Goal: Task Accomplishment & Management: Complete application form

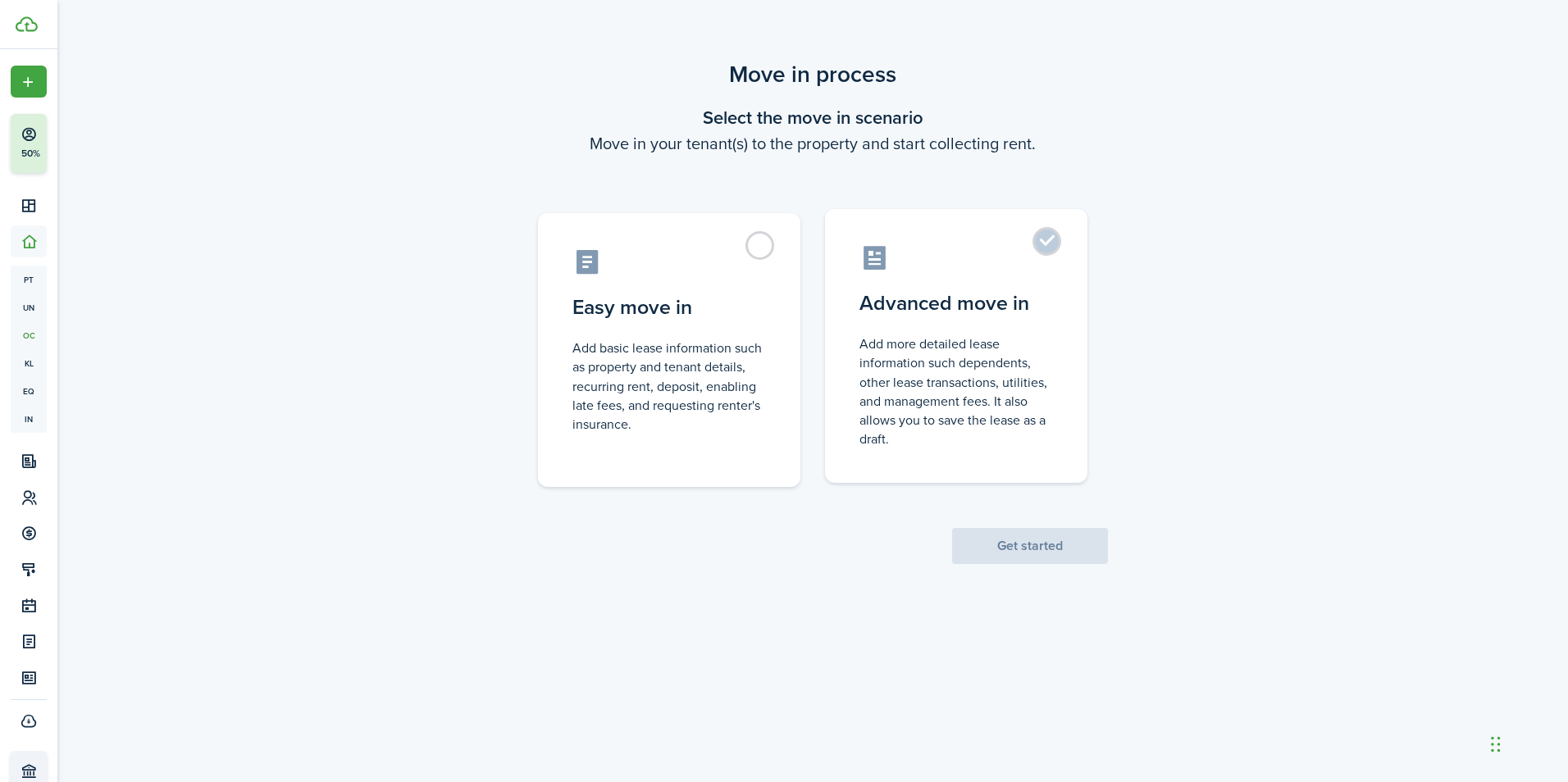
click at [983, 329] on label "Advanced move in Add more detailed lease information such dependents, other lea…" at bounding box center [956, 346] width 263 height 274
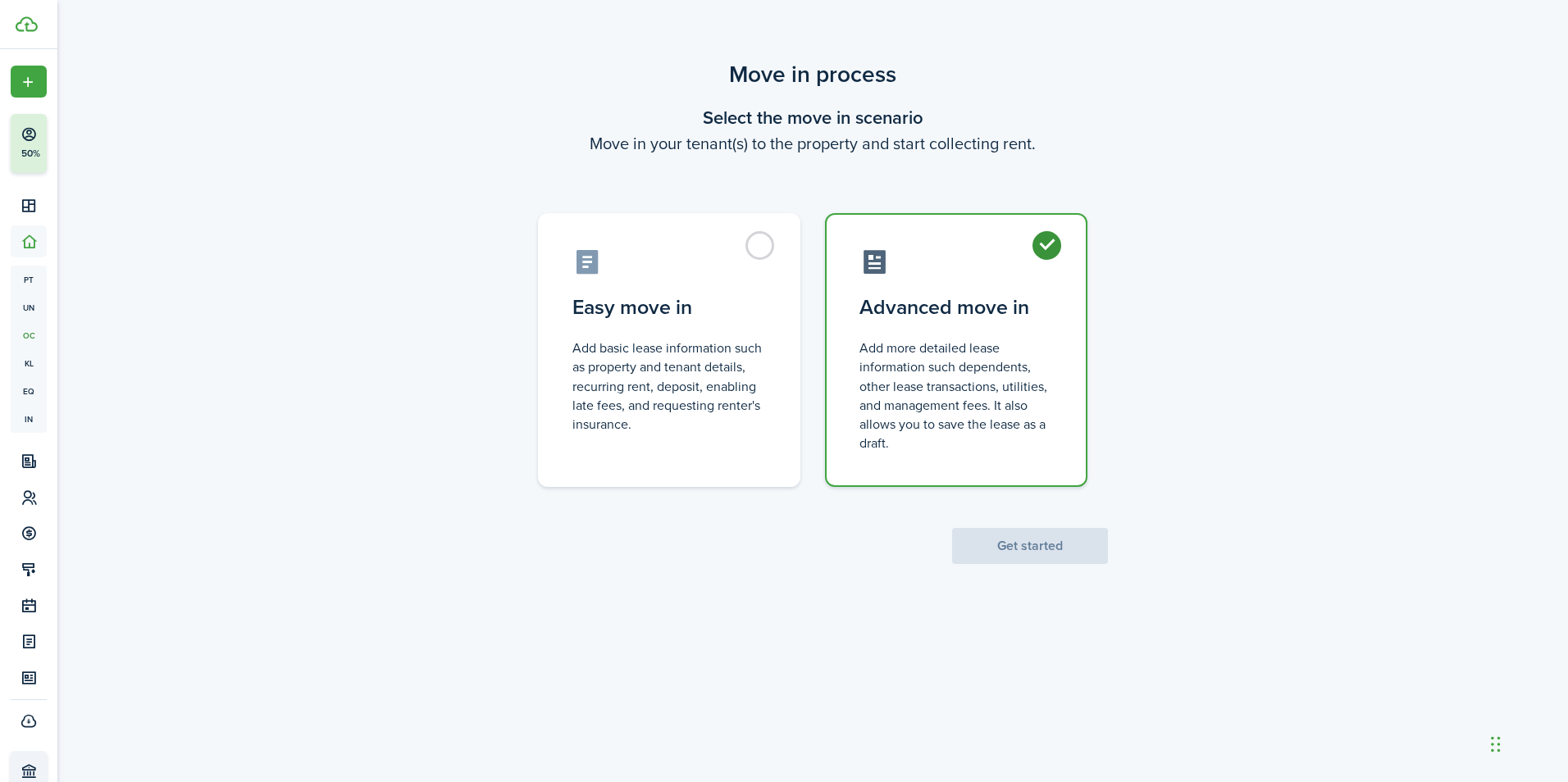
radio input "true"
click at [1029, 549] on button "Get started" at bounding box center [1030, 546] width 156 height 36
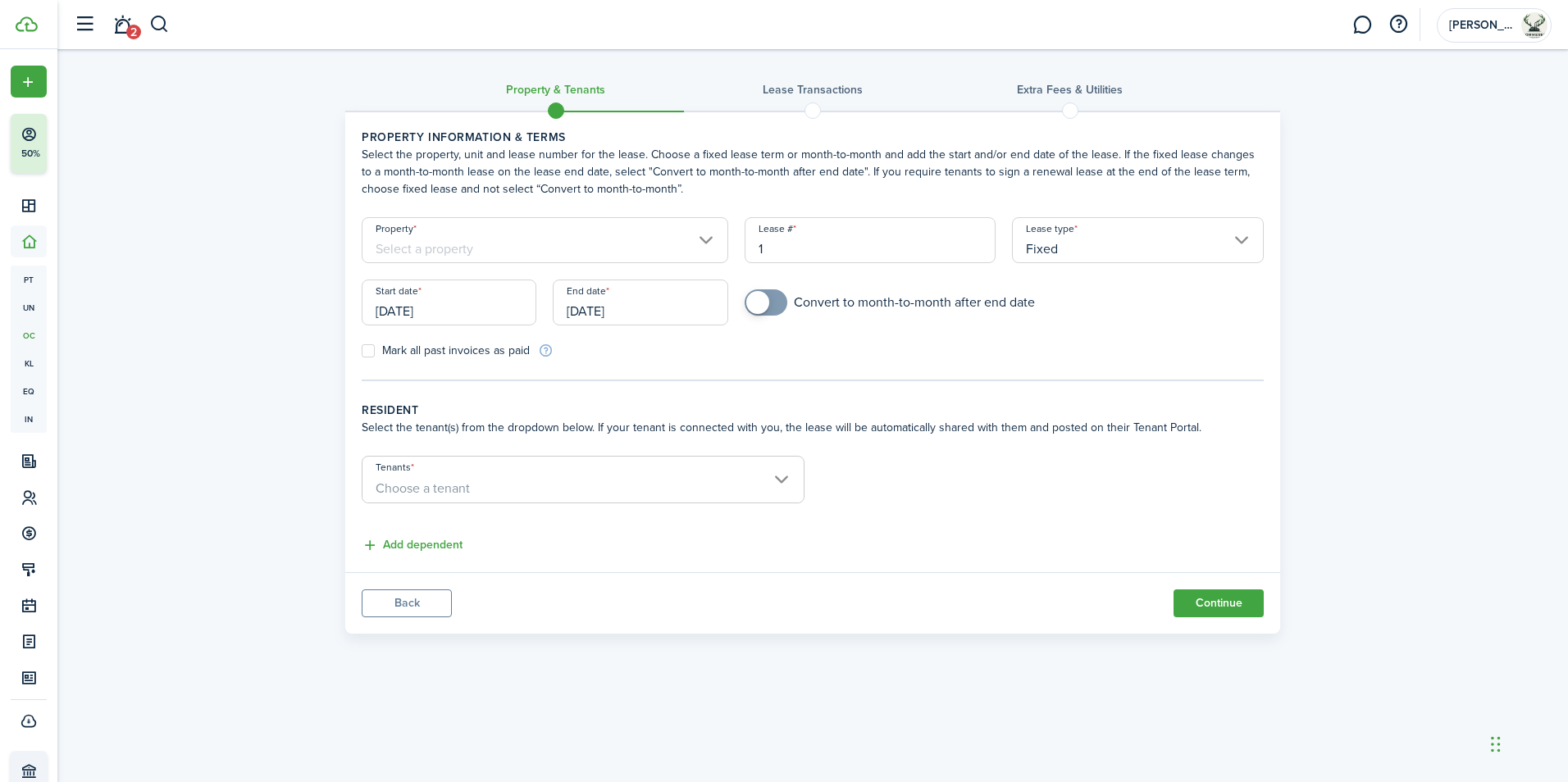
click at [776, 486] on span "Choose a tenant" at bounding box center [582, 488] width 441 height 28
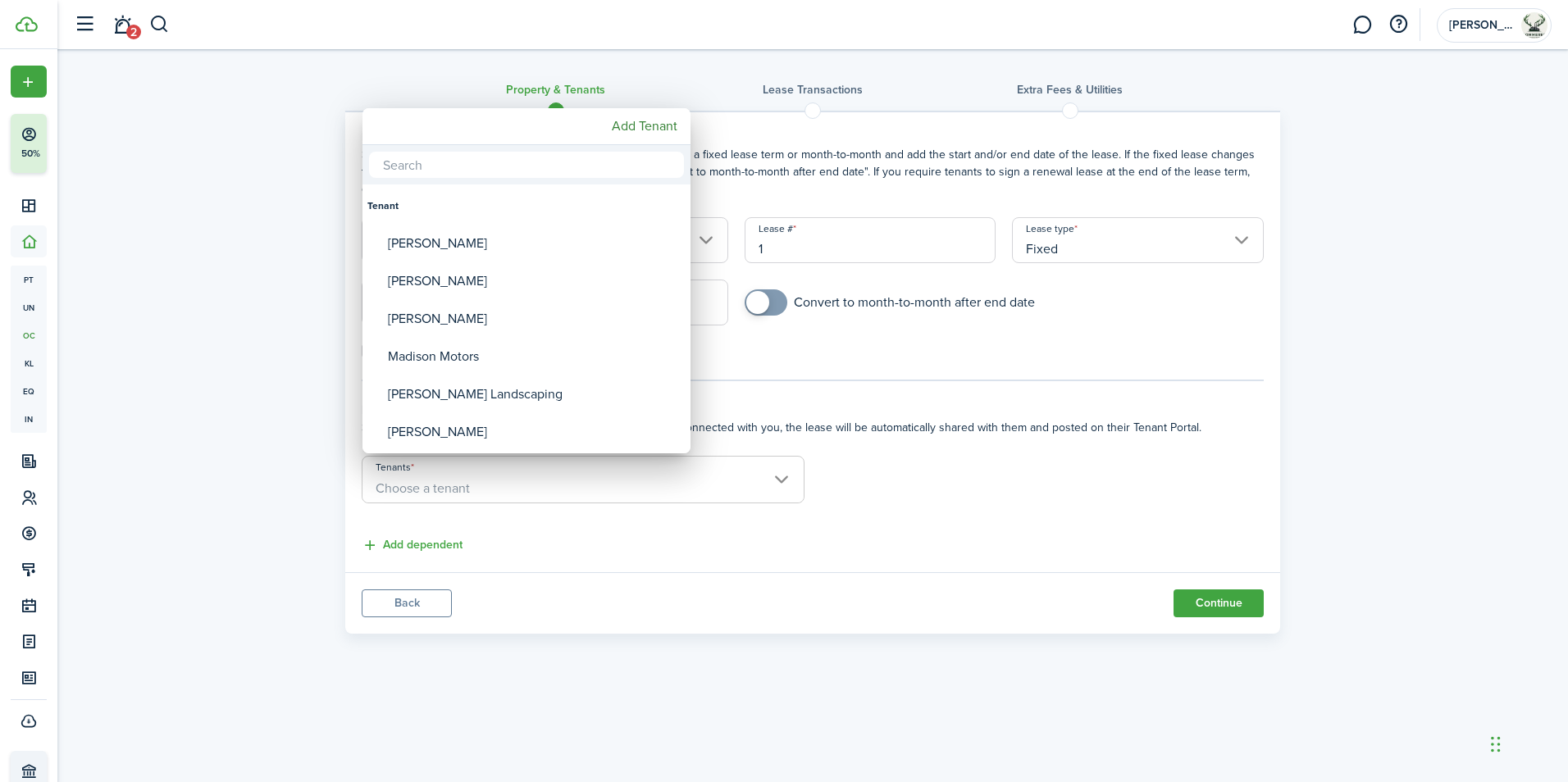
click at [776, 484] on div at bounding box center [783, 391] width 1830 height 1045
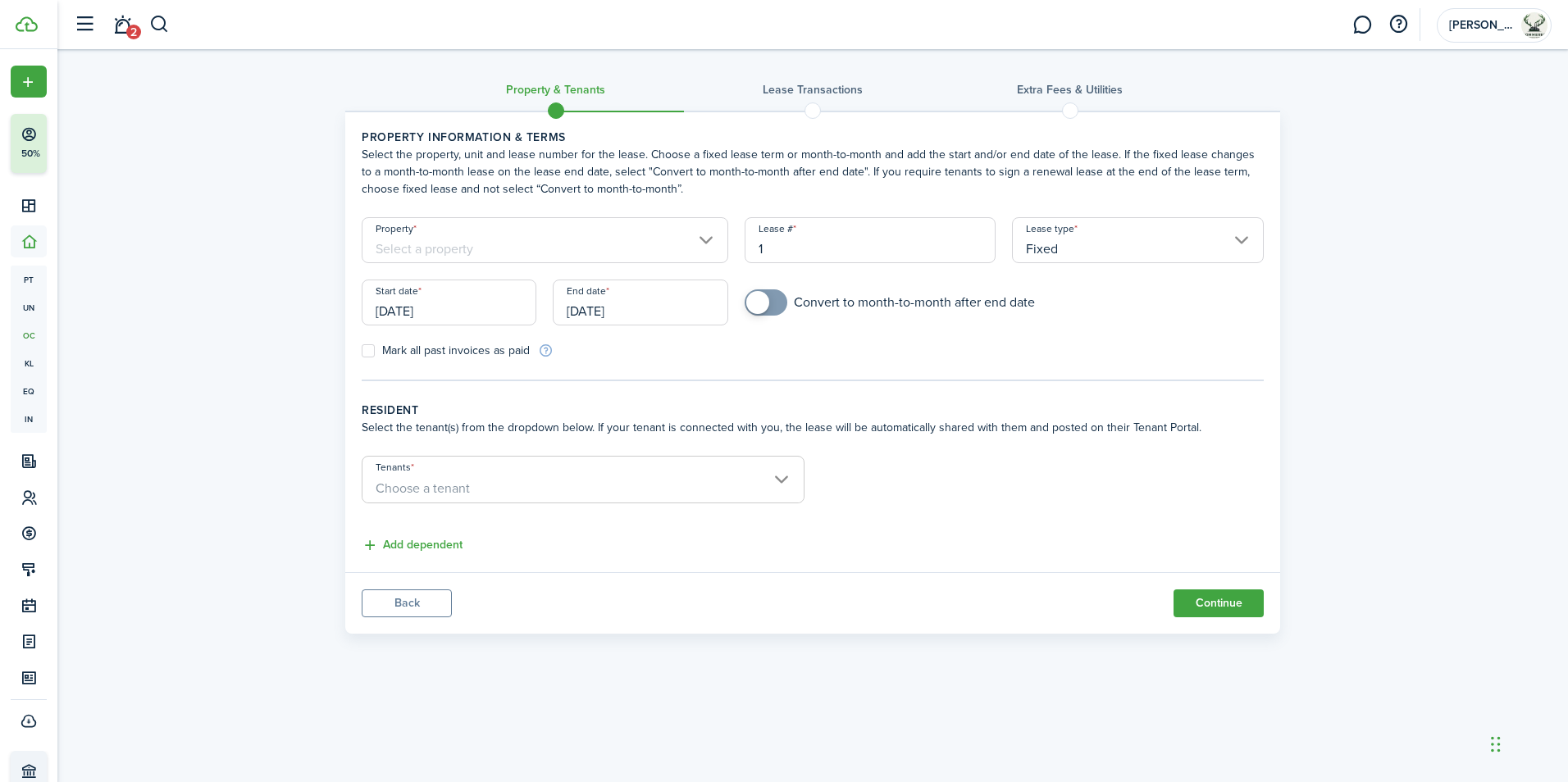
checkbox input "true"
click at [761, 313] on span at bounding box center [766, 303] width 16 height 26
click at [850, 245] on input "1" at bounding box center [870, 240] width 252 height 46
click at [703, 240] on input "Property" at bounding box center [544, 240] width 366 height 46
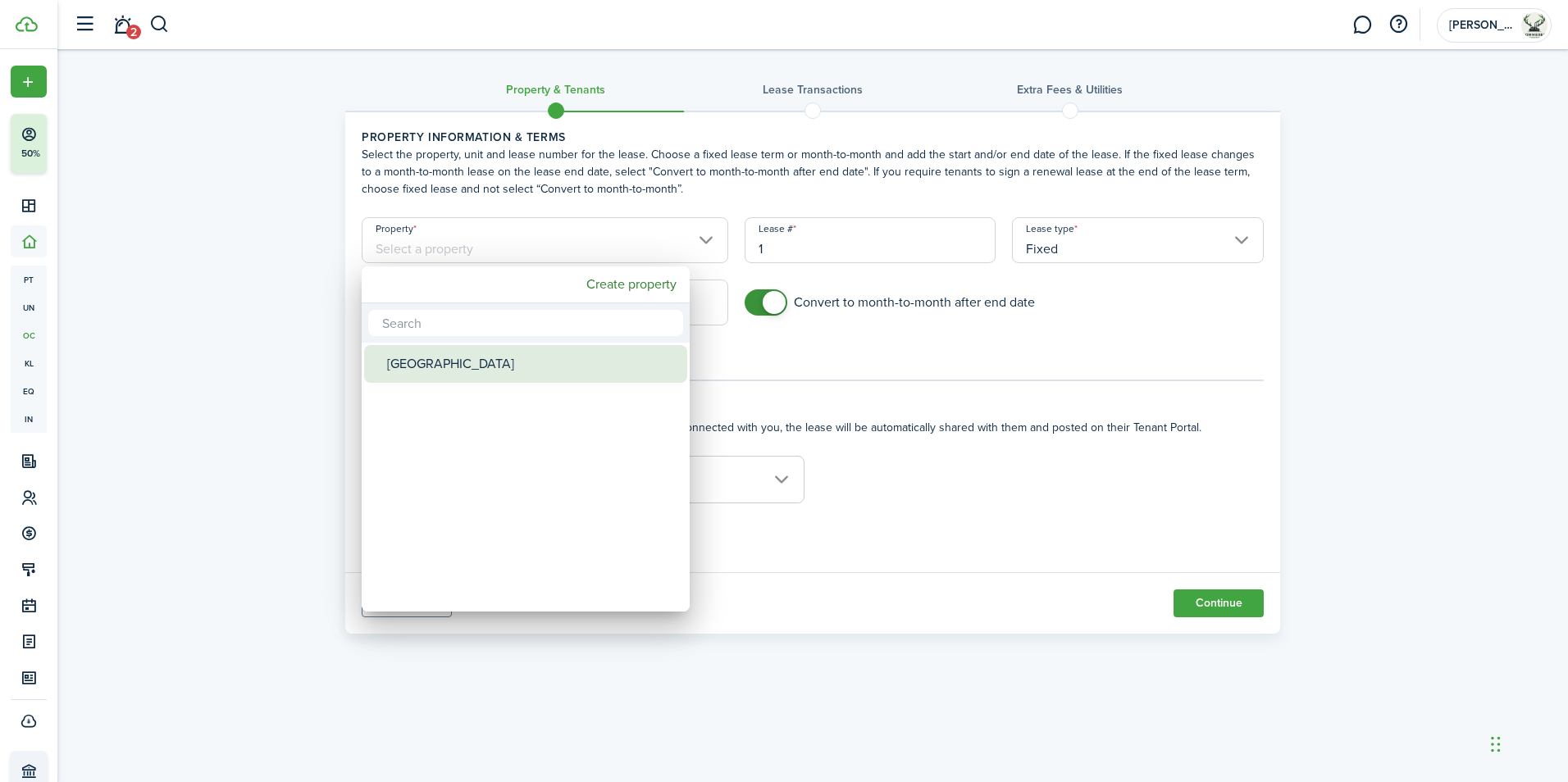
click at [453, 366] on div "[GEOGRAPHIC_DATA]" at bounding box center [532, 364] width 291 height 38
type input "[GEOGRAPHIC_DATA]"
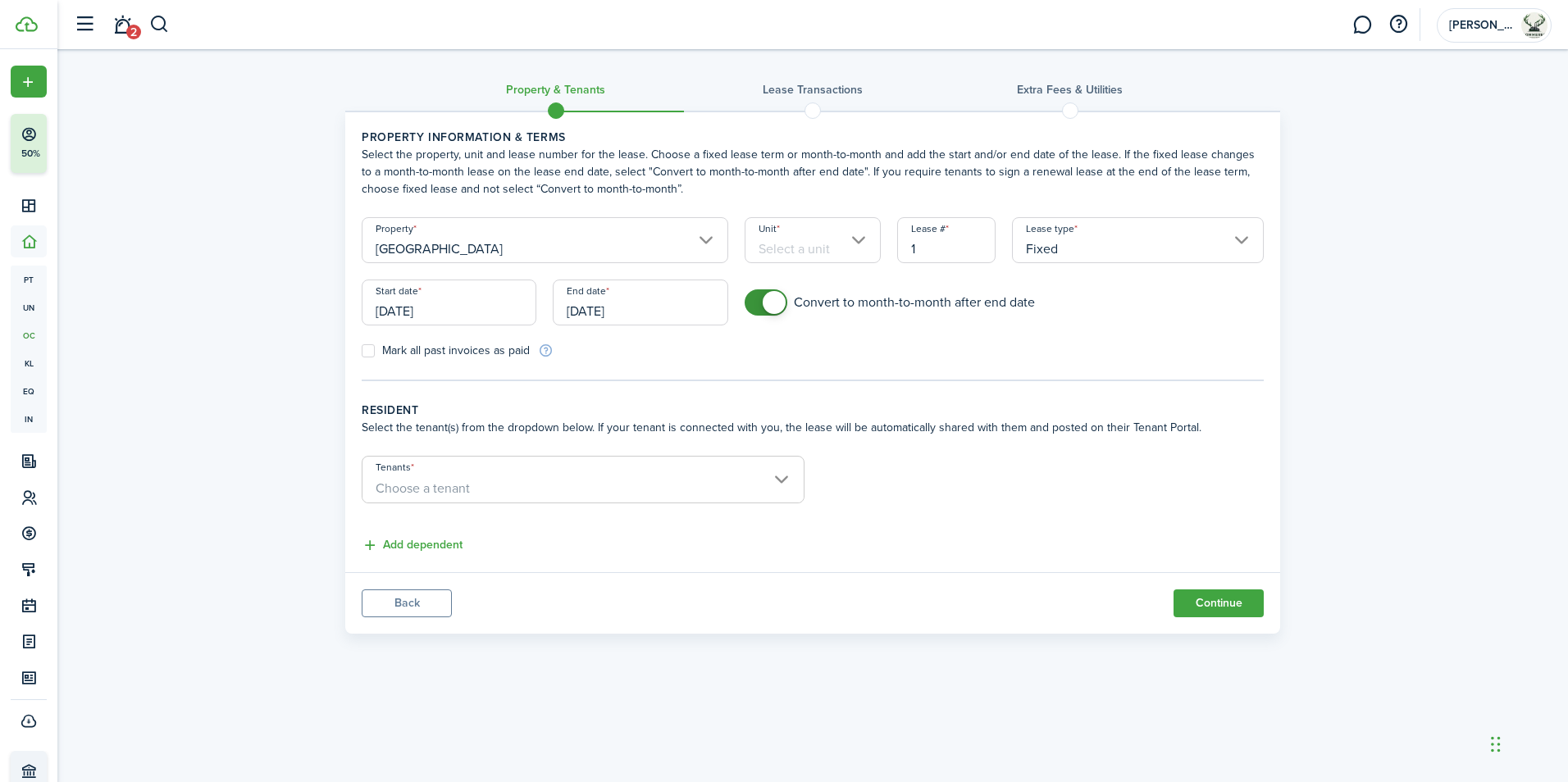
click at [863, 233] on input "Unit" at bounding box center [813, 240] width 137 height 46
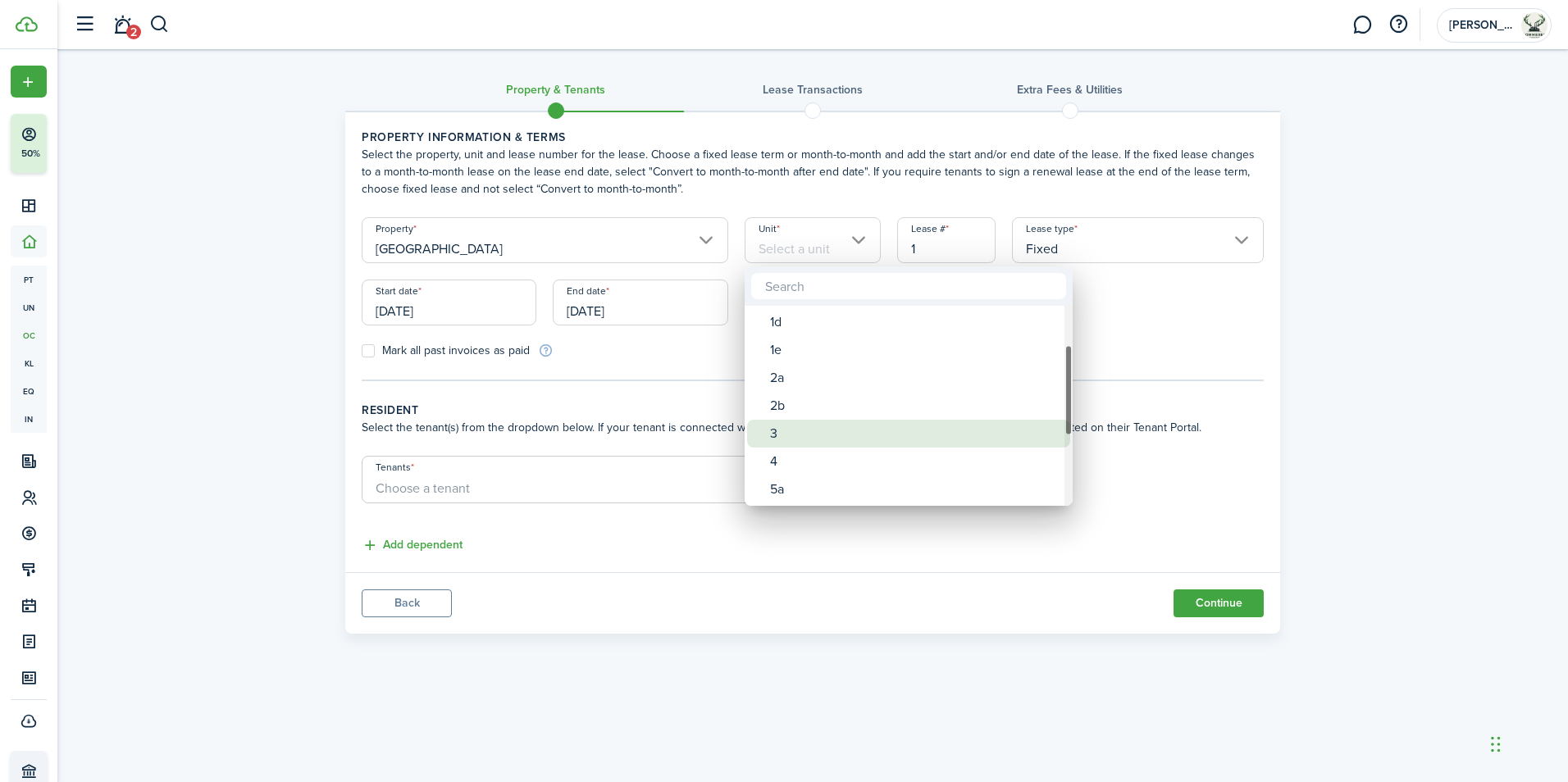
click at [832, 427] on div "3" at bounding box center [915, 433] width 291 height 28
type input "3"
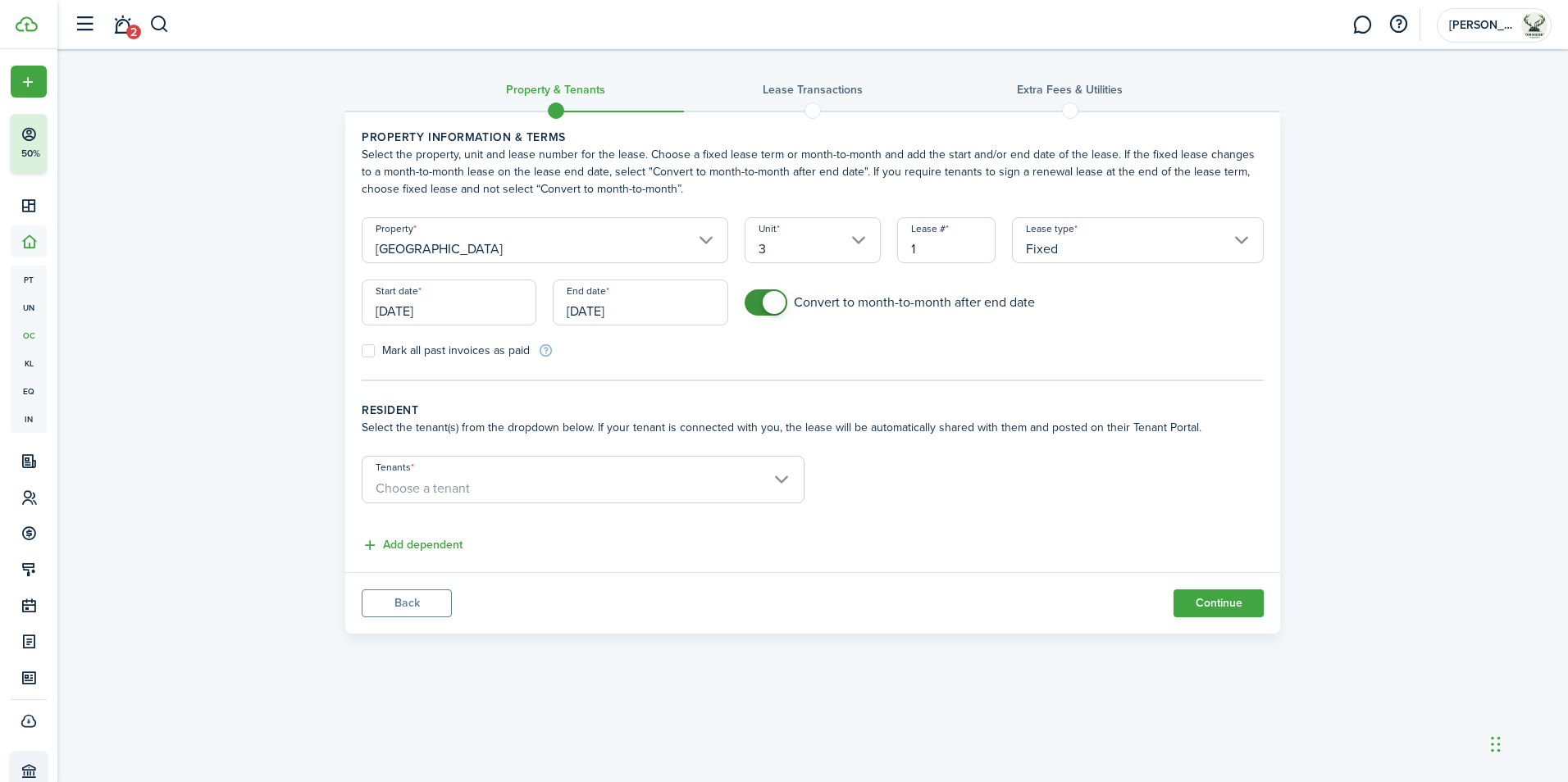
click at [814, 110] on span at bounding box center [813, 111] width 25 height 25
click at [1194, 606] on button "Continue" at bounding box center [1218, 603] width 90 height 28
click at [793, 483] on span "Choose a tenant" at bounding box center [582, 488] width 441 height 28
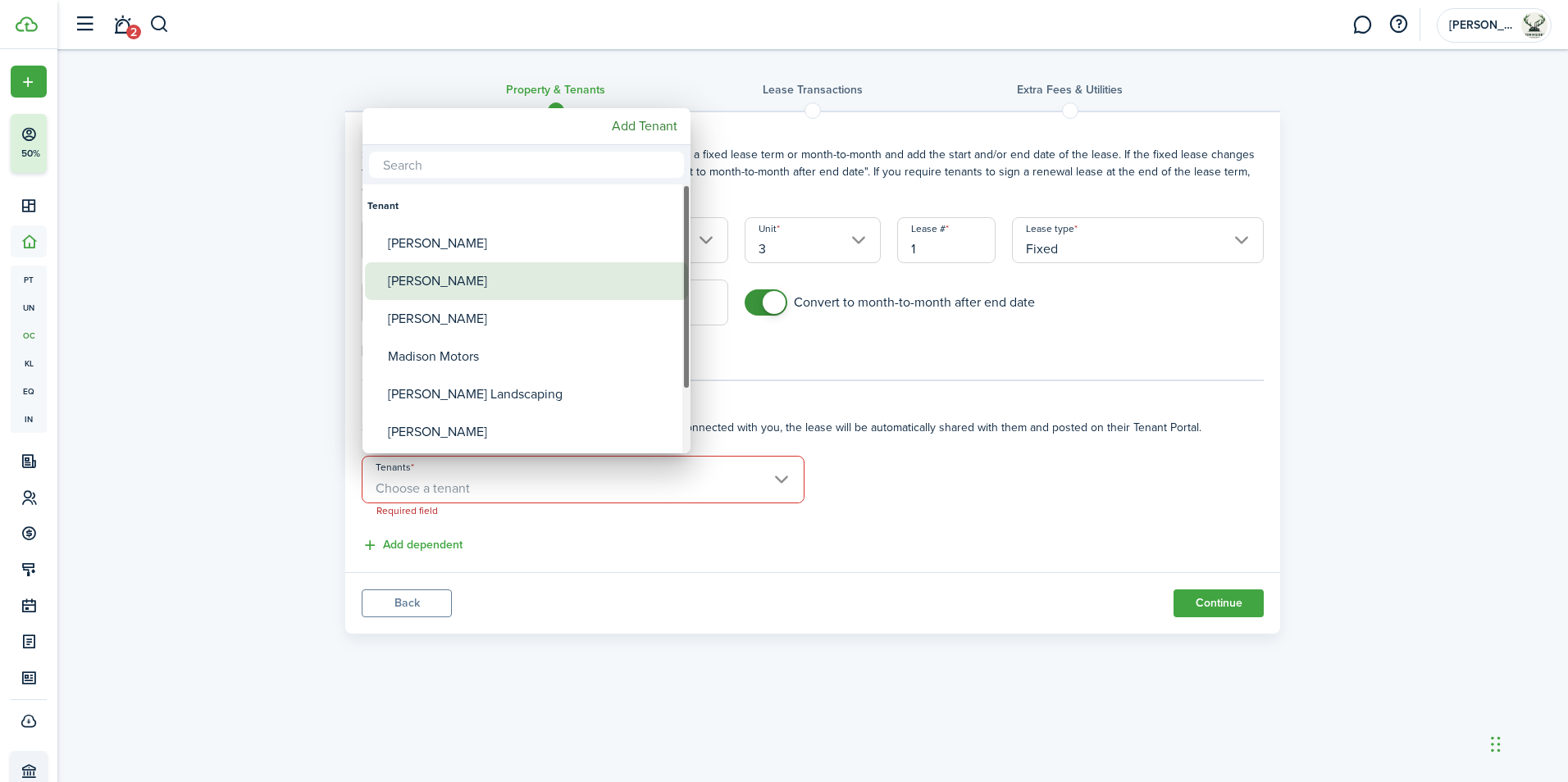
click at [486, 286] on div "[PERSON_NAME]" at bounding box center [533, 281] width 291 height 38
type input "[PERSON_NAME]"
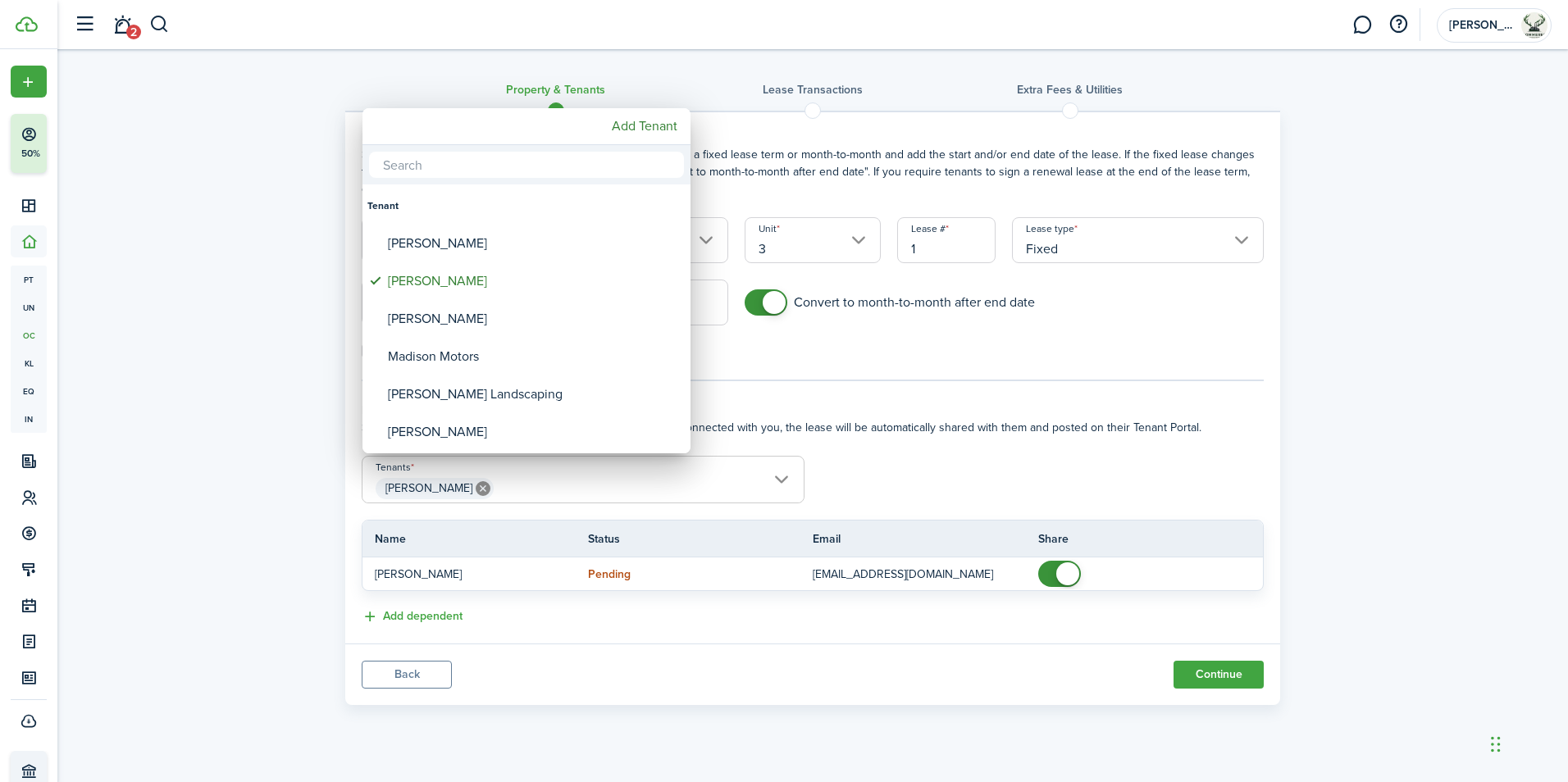
click at [1212, 672] on div at bounding box center [783, 391] width 1830 height 1045
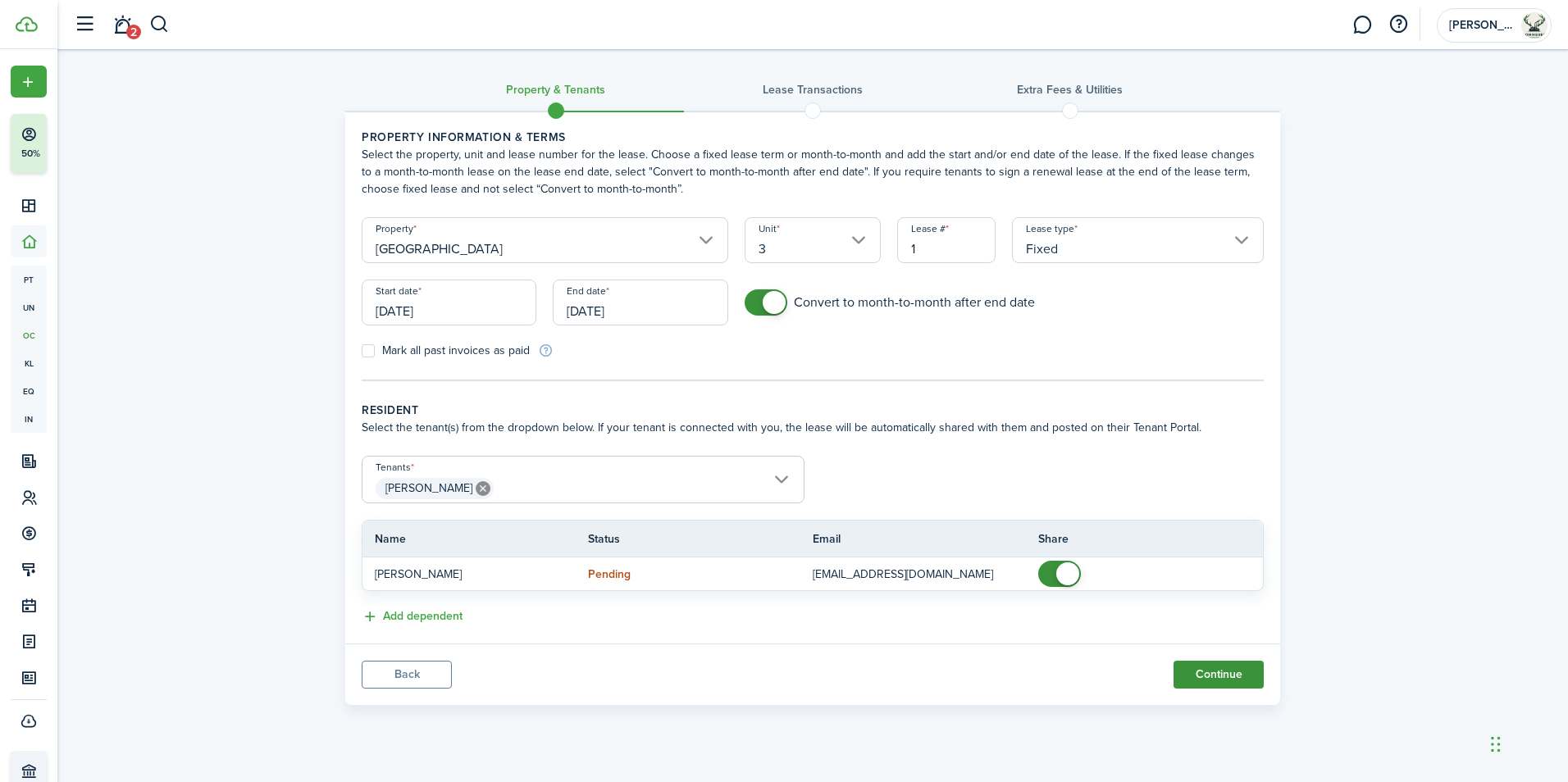
click at [1188, 670] on button "Continue" at bounding box center [1218, 675] width 90 height 28
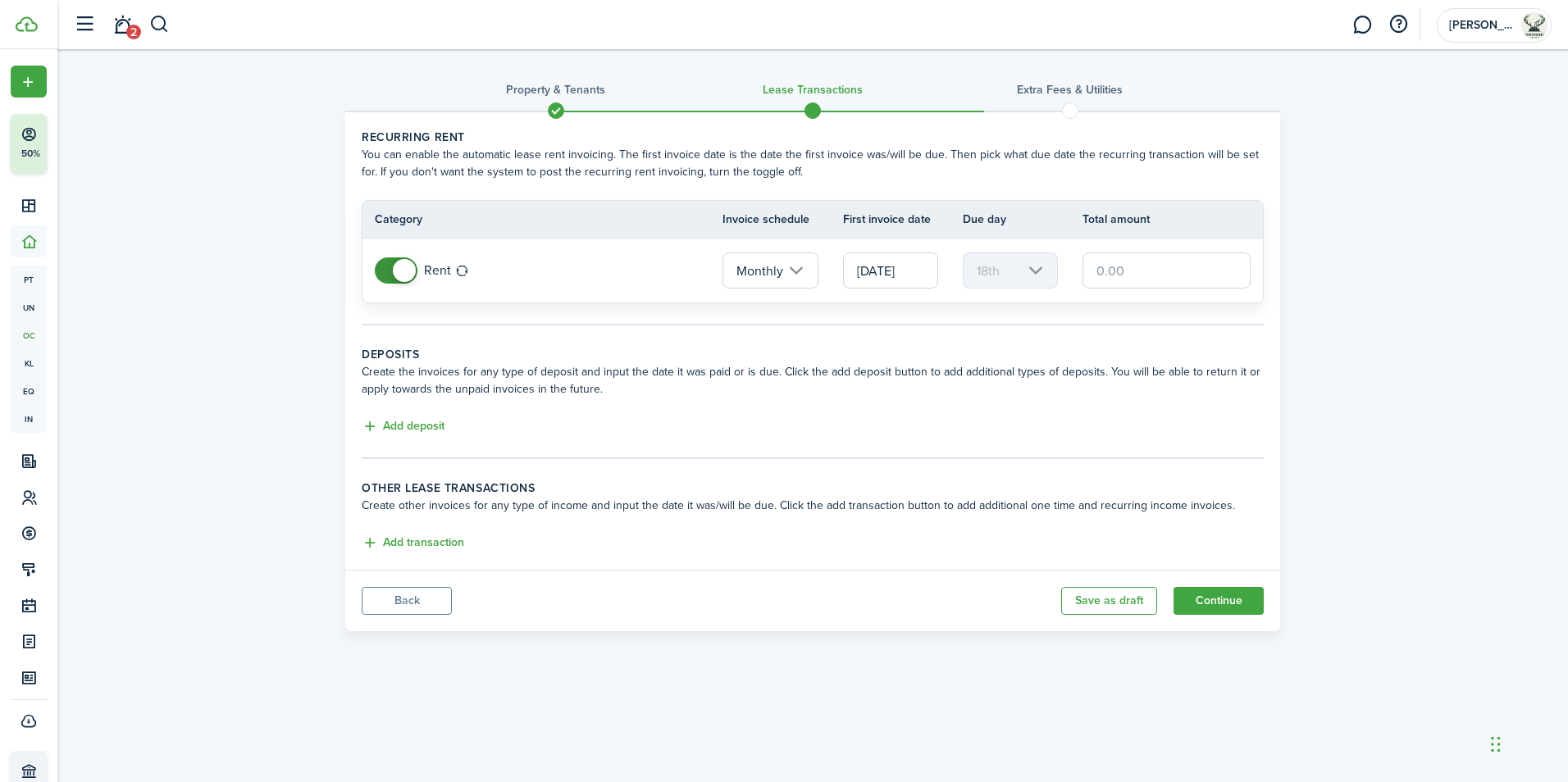
click at [1093, 270] on input "text" at bounding box center [1166, 271] width 168 height 36
drag, startPoint x: 1144, startPoint y: 273, endPoint x: 1080, endPoint y: 271, distance: 64.0
click at [1080, 271] on tr "Rent Monthly [DATE] 18th" at bounding box center [812, 271] width 901 height 64
click at [1025, 275] on mbsc-scroller "18th" at bounding box center [1011, 271] width 95 height 36
click at [1181, 279] on input "text" at bounding box center [1166, 271] width 168 height 36
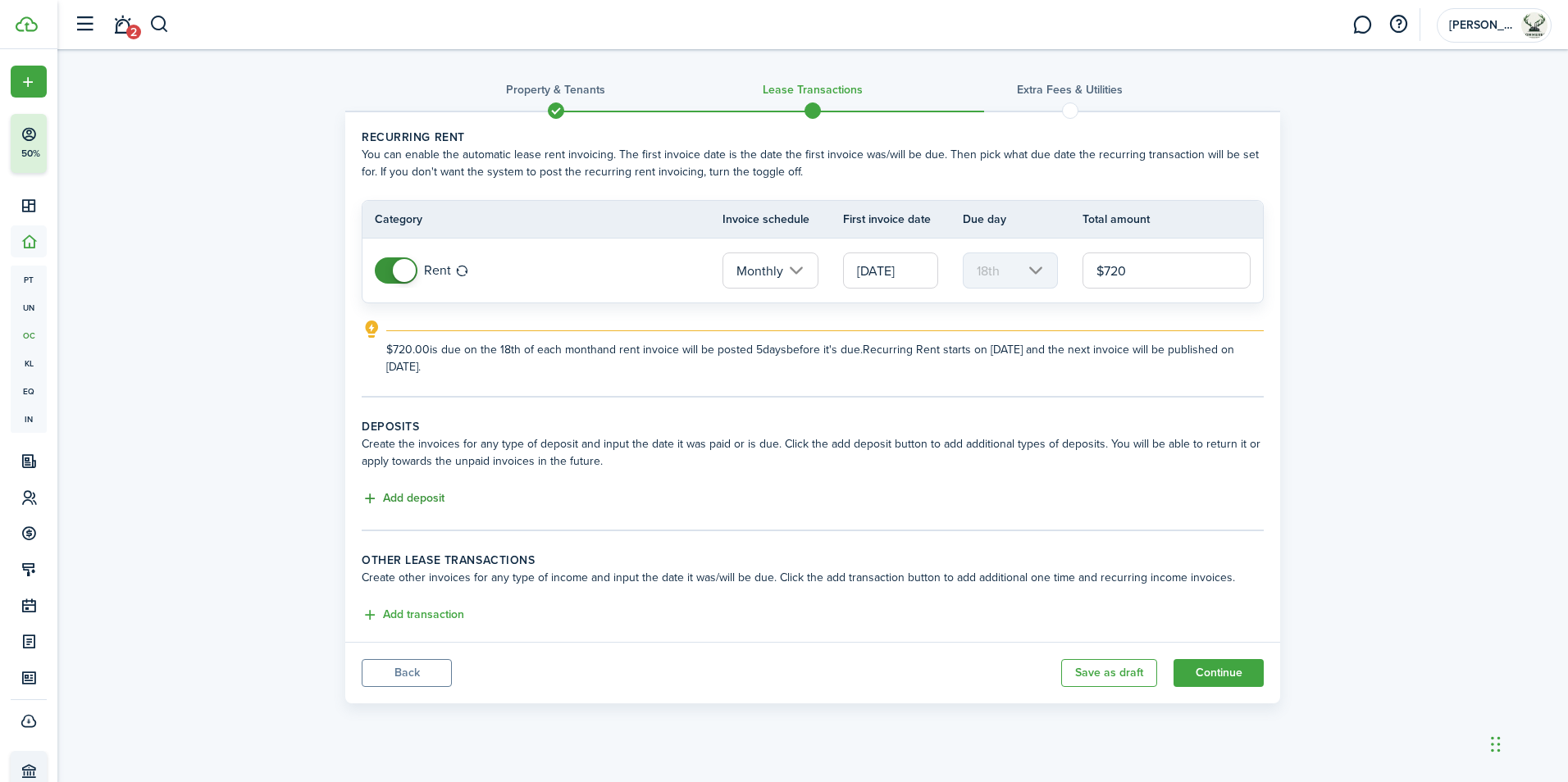
type input "$720.00"
click at [436, 492] on button "Add deposit" at bounding box center [402, 498] width 83 height 19
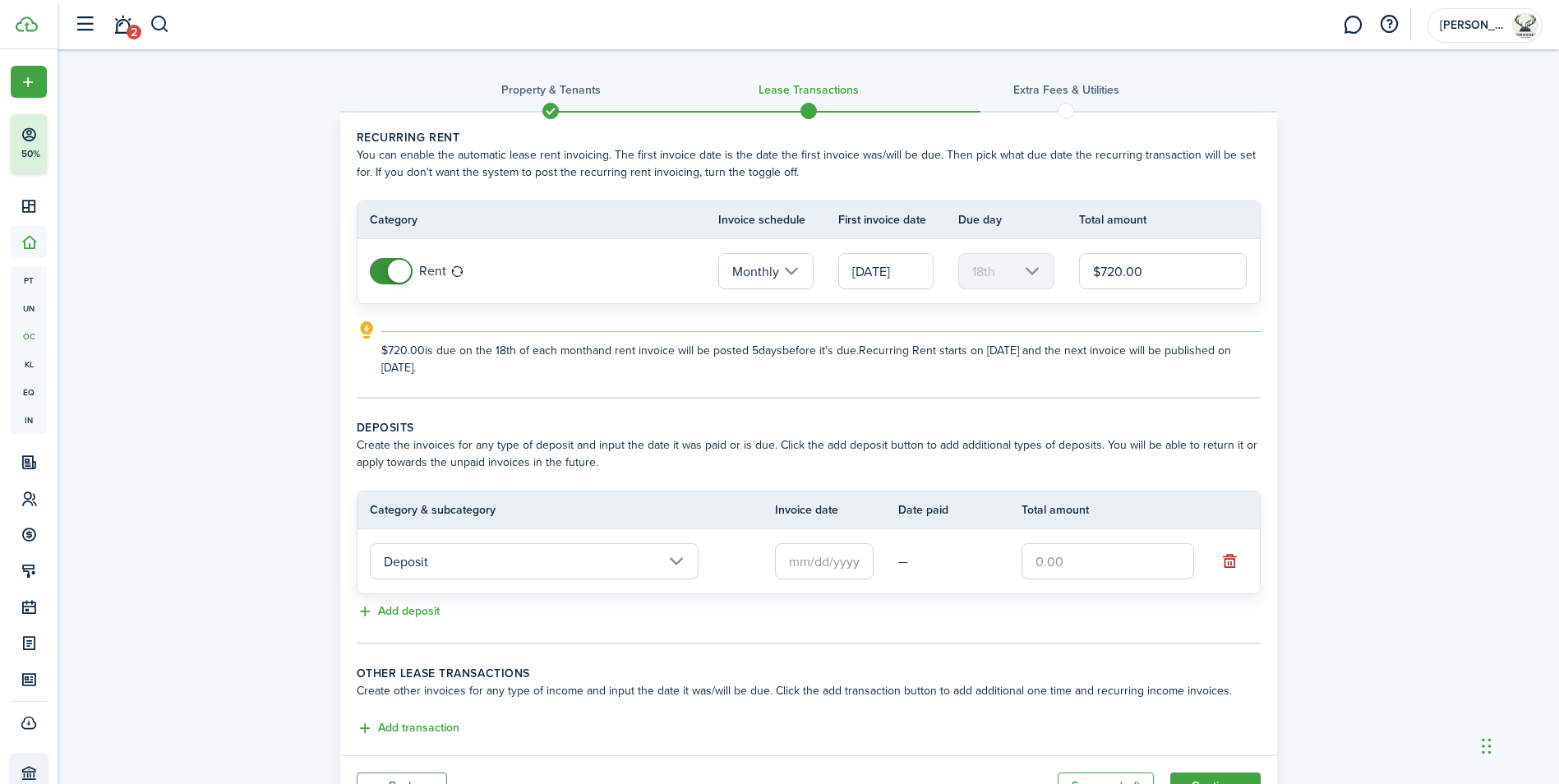
click at [1101, 558] on input "text" at bounding box center [1108, 561] width 173 height 36
click at [827, 568] on input "text" at bounding box center [824, 561] width 99 height 36
type input "$720.00"
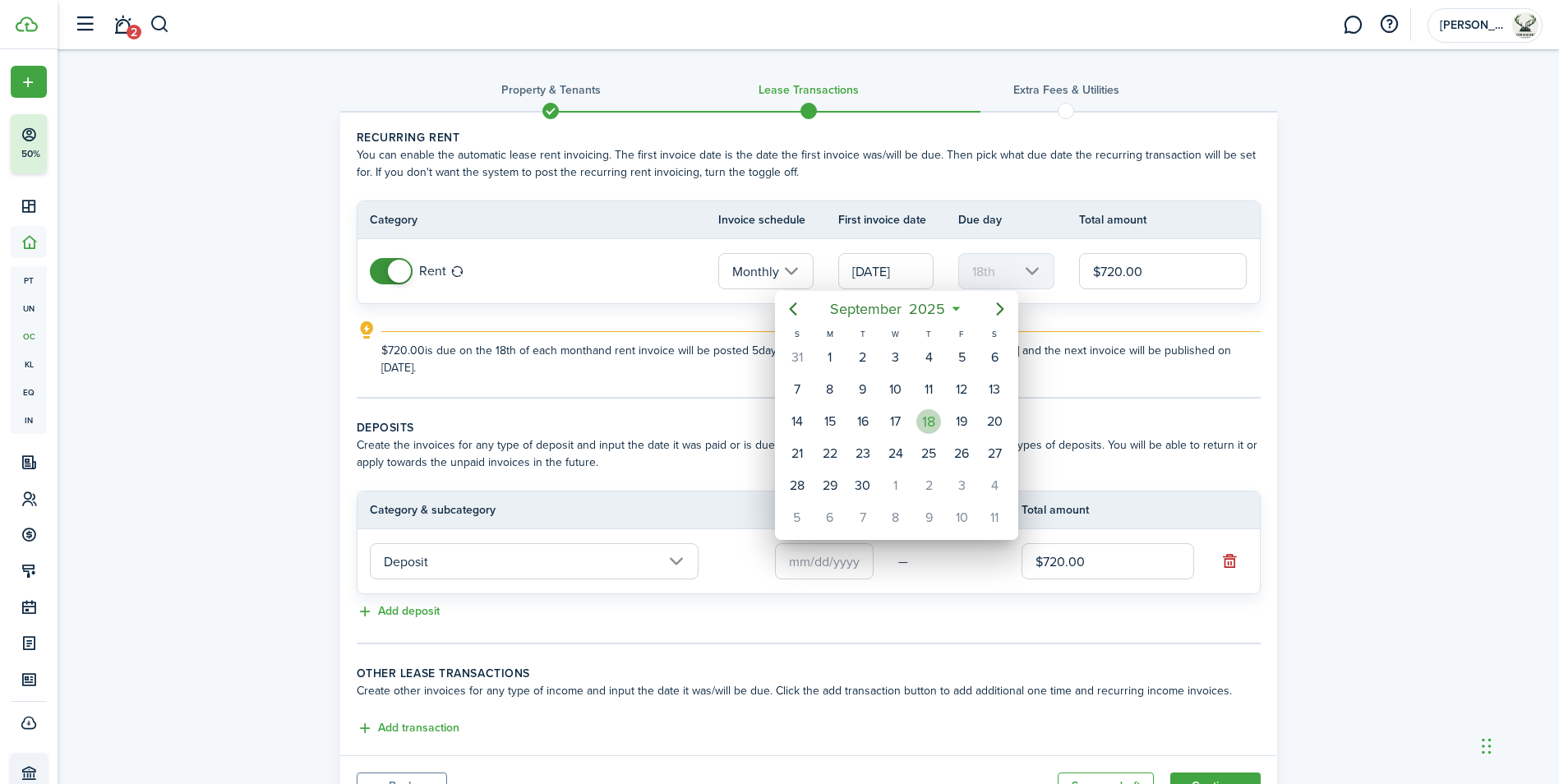
click at [926, 417] on div "18" at bounding box center [929, 421] width 25 height 25
type input "[DATE]"
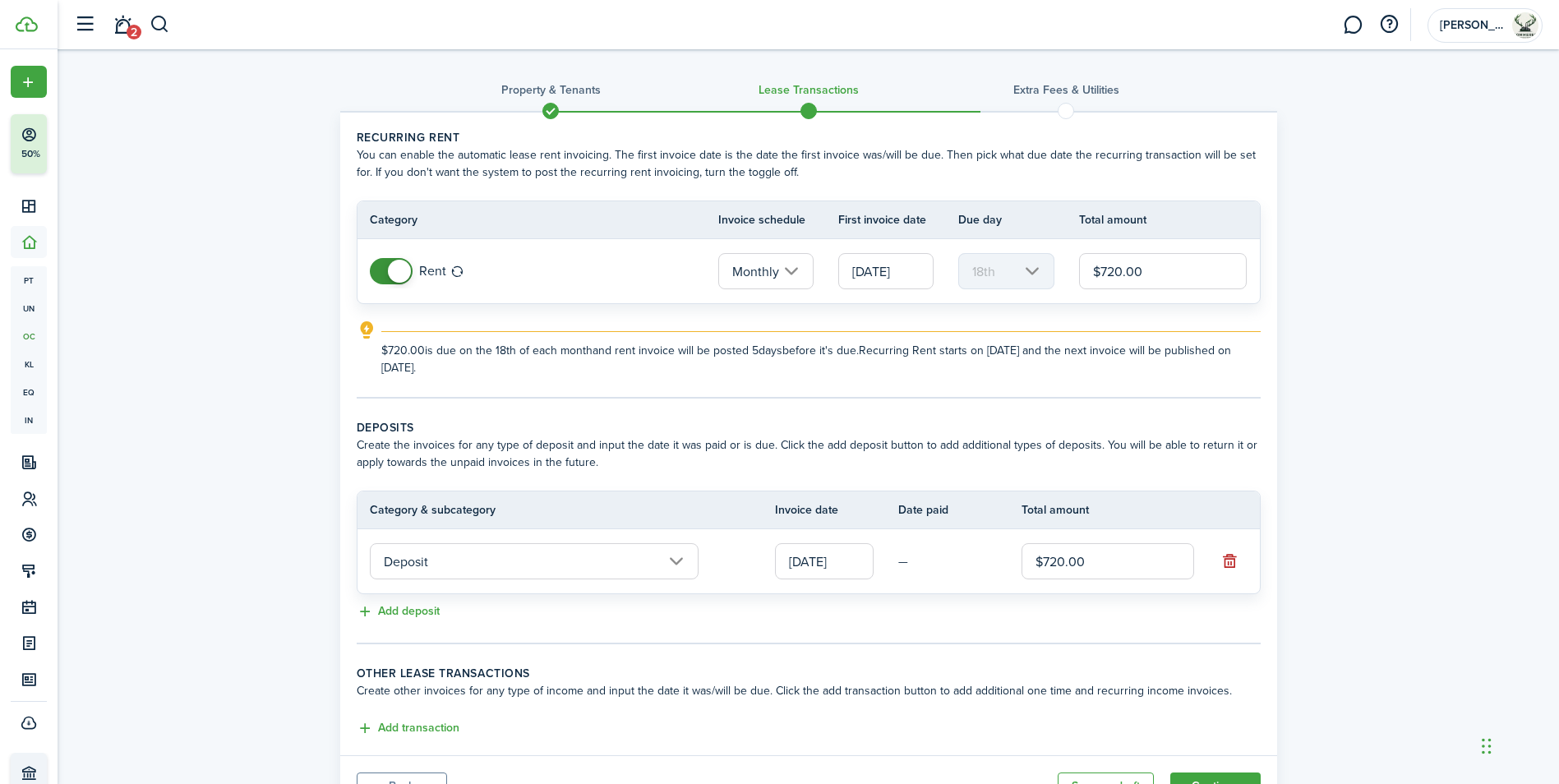
click at [678, 557] on input "Deposit" at bounding box center [534, 561] width 329 height 36
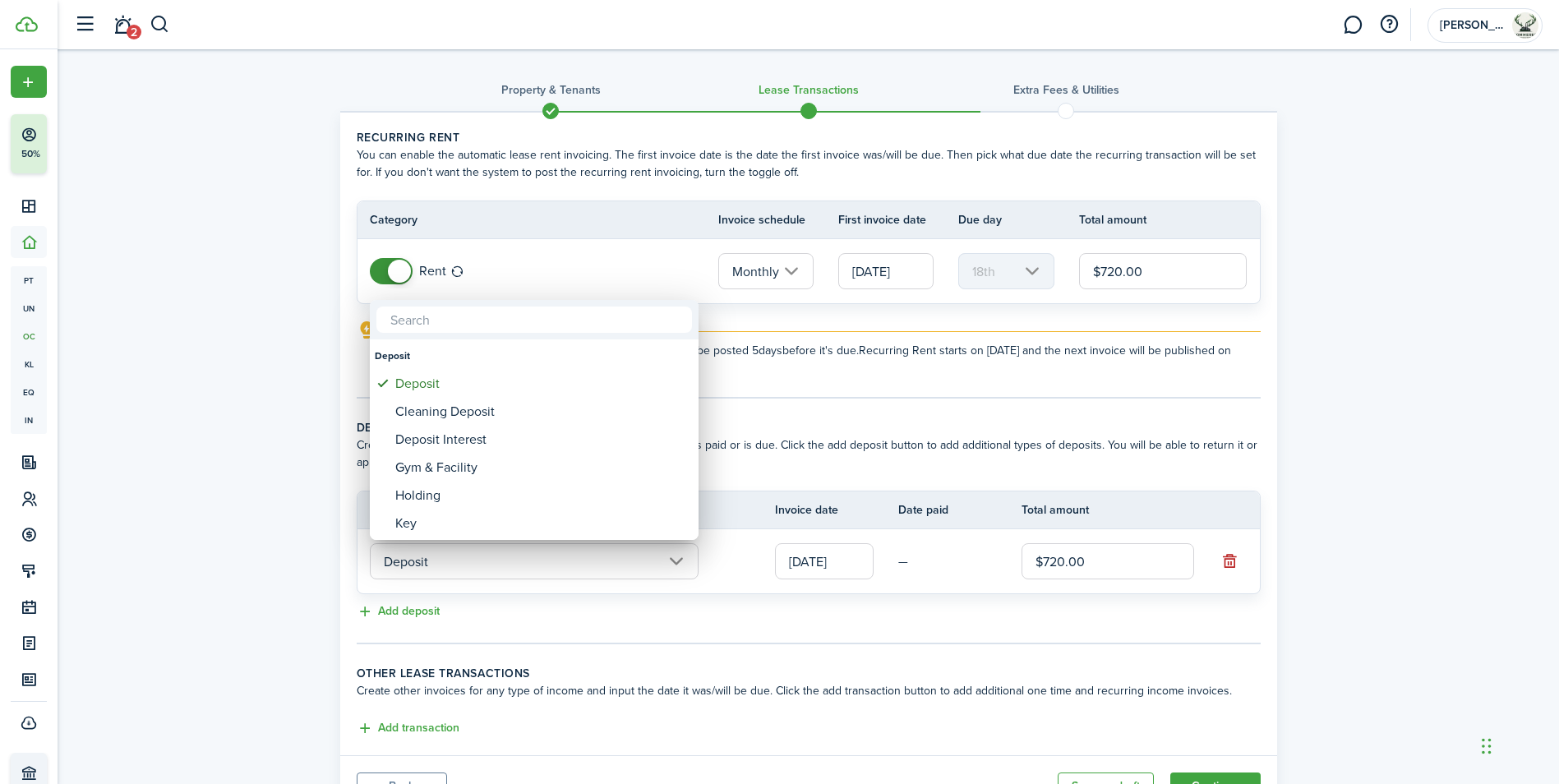
click at [678, 557] on div at bounding box center [779, 392] width 1821 height 1047
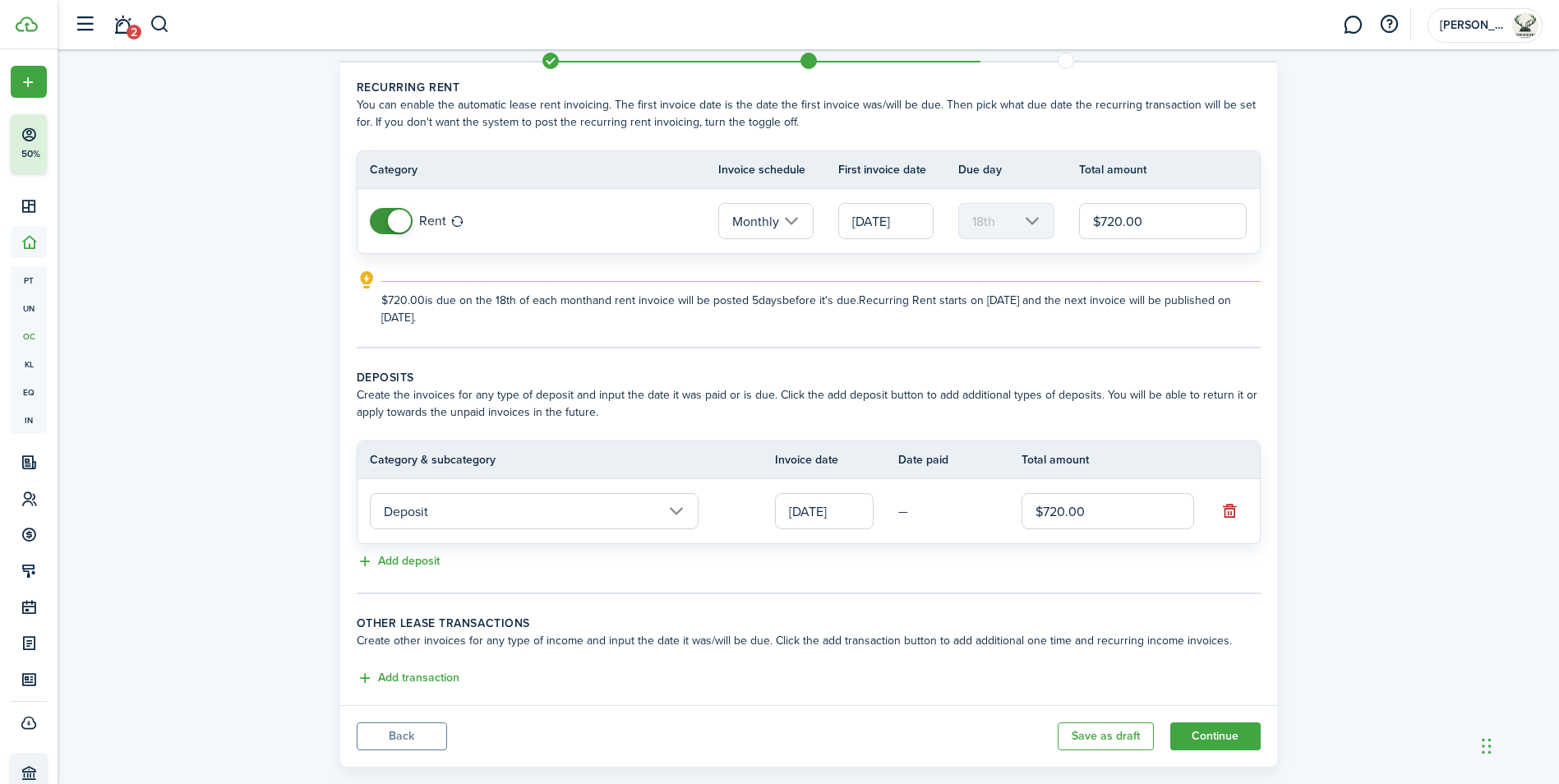
scroll to position [78, 0]
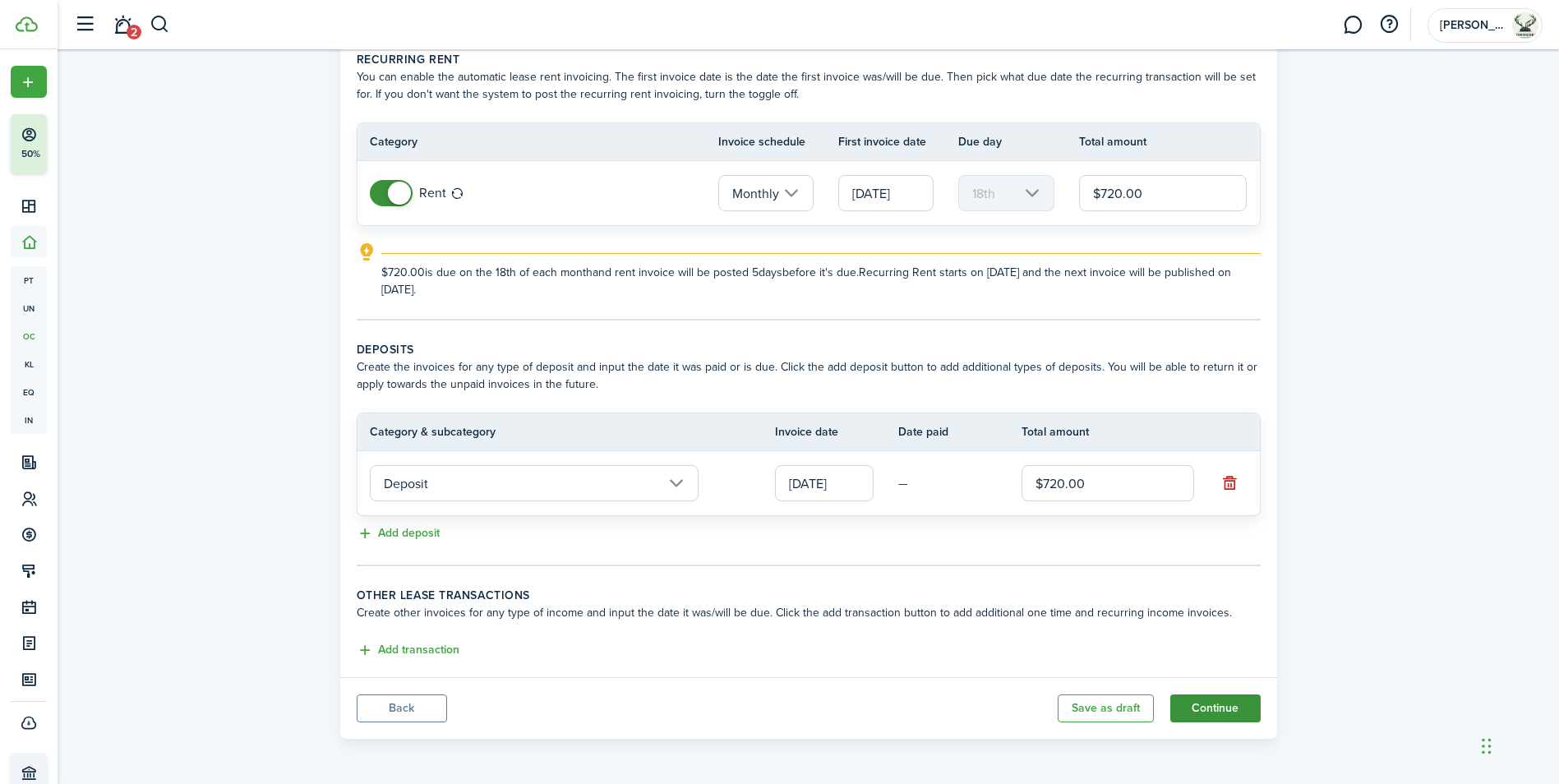
click at [1226, 707] on button "Continue" at bounding box center [1215, 708] width 90 height 28
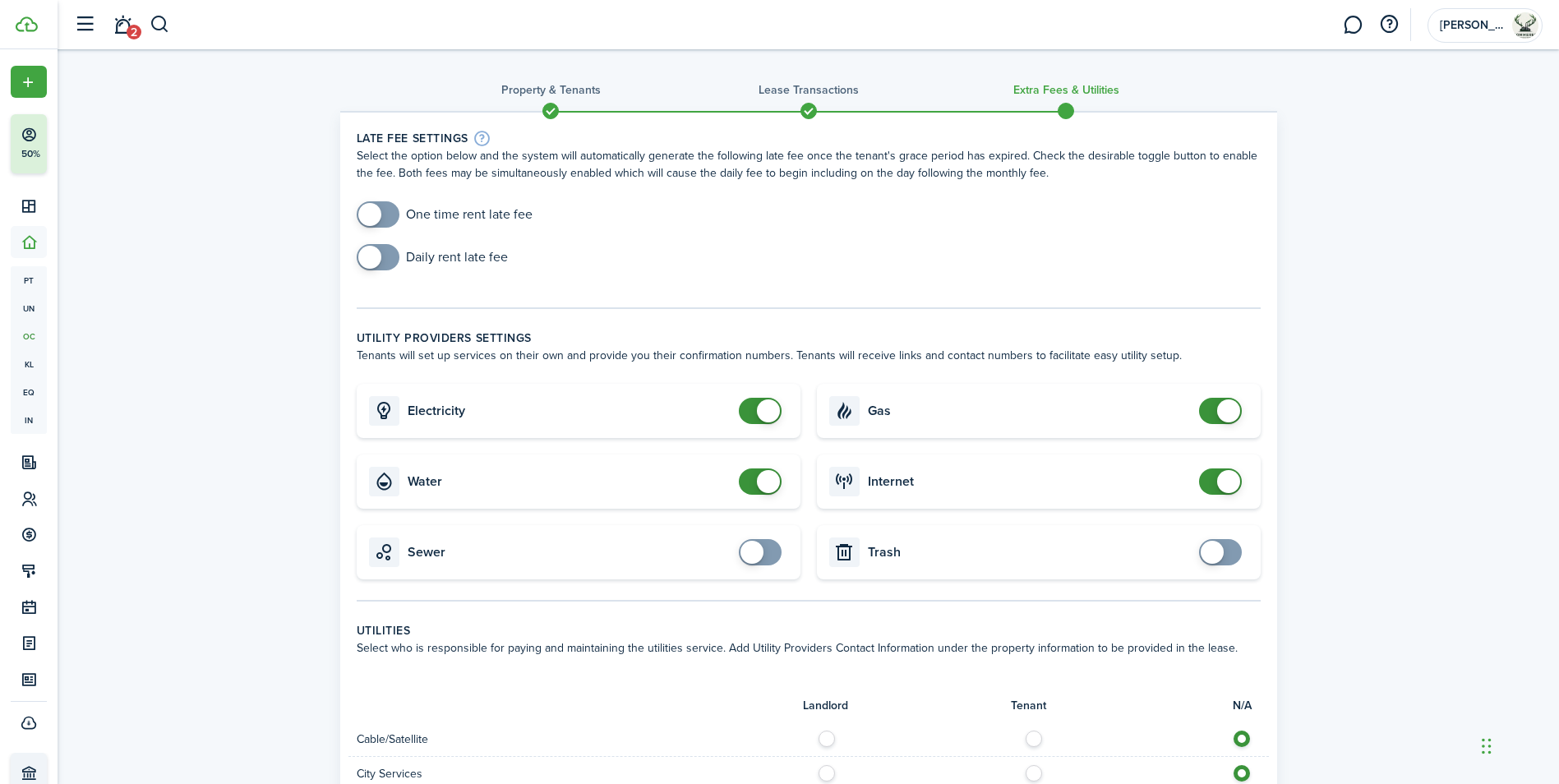
checkbox input "true"
click at [386, 210] on span at bounding box center [378, 215] width 16 height 26
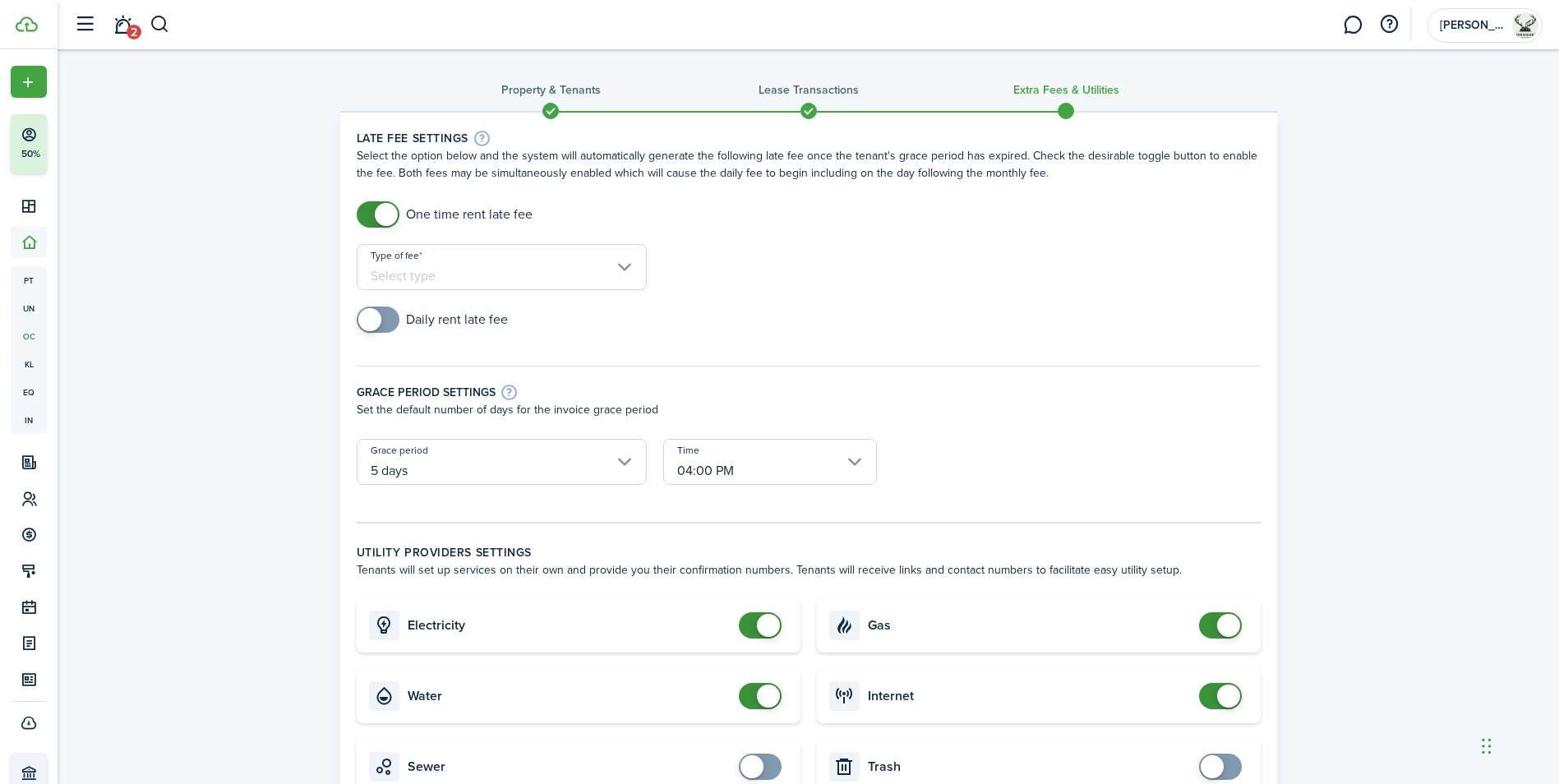
click at [580, 264] on input "Type of fee" at bounding box center [502, 267] width 290 height 46
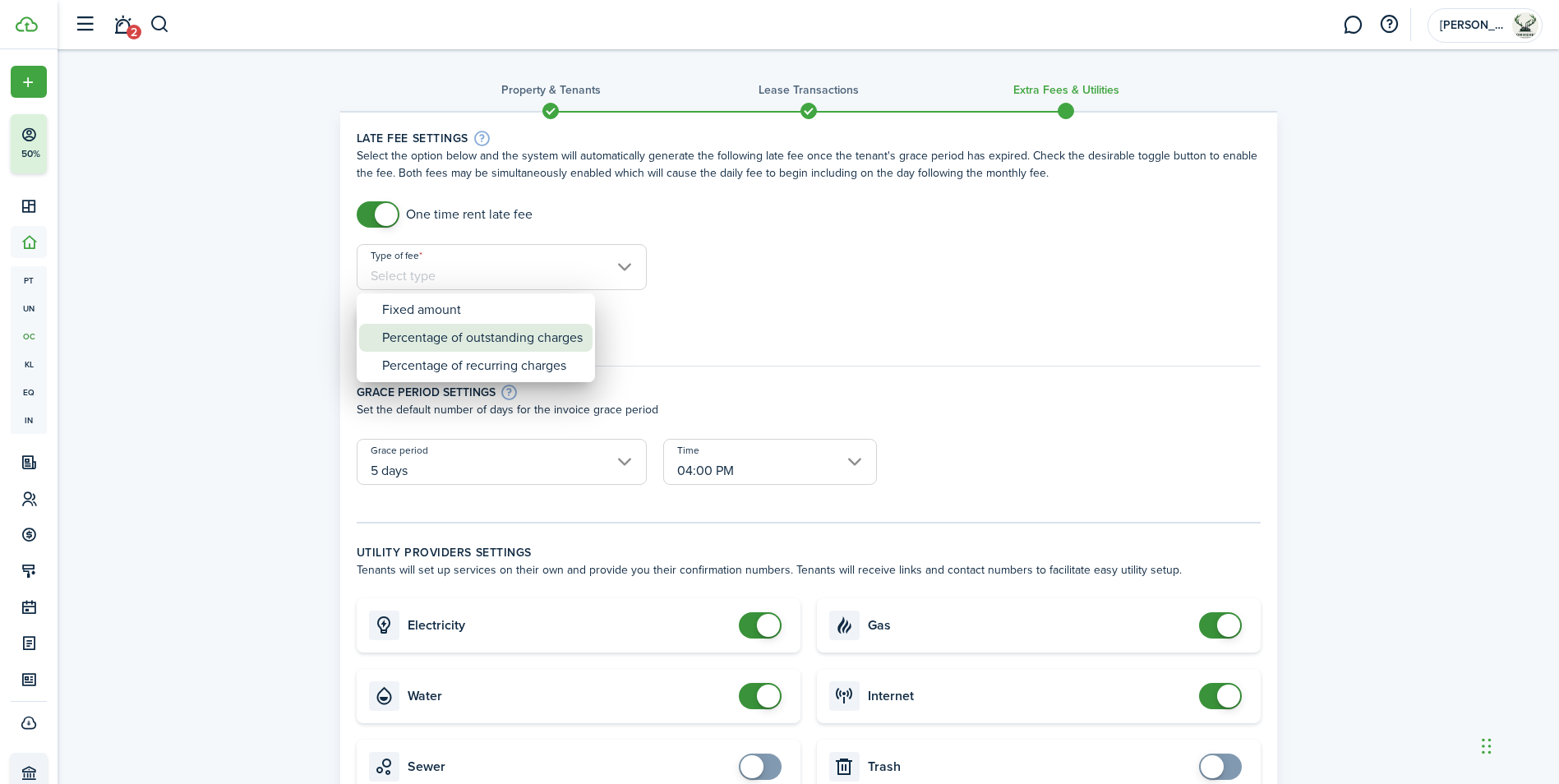
click at [534, 328] on div "Percentage of outstanding charges" at bounding box center [482, 338] width 201 height 28
type input "Percentage of outstanding charges"
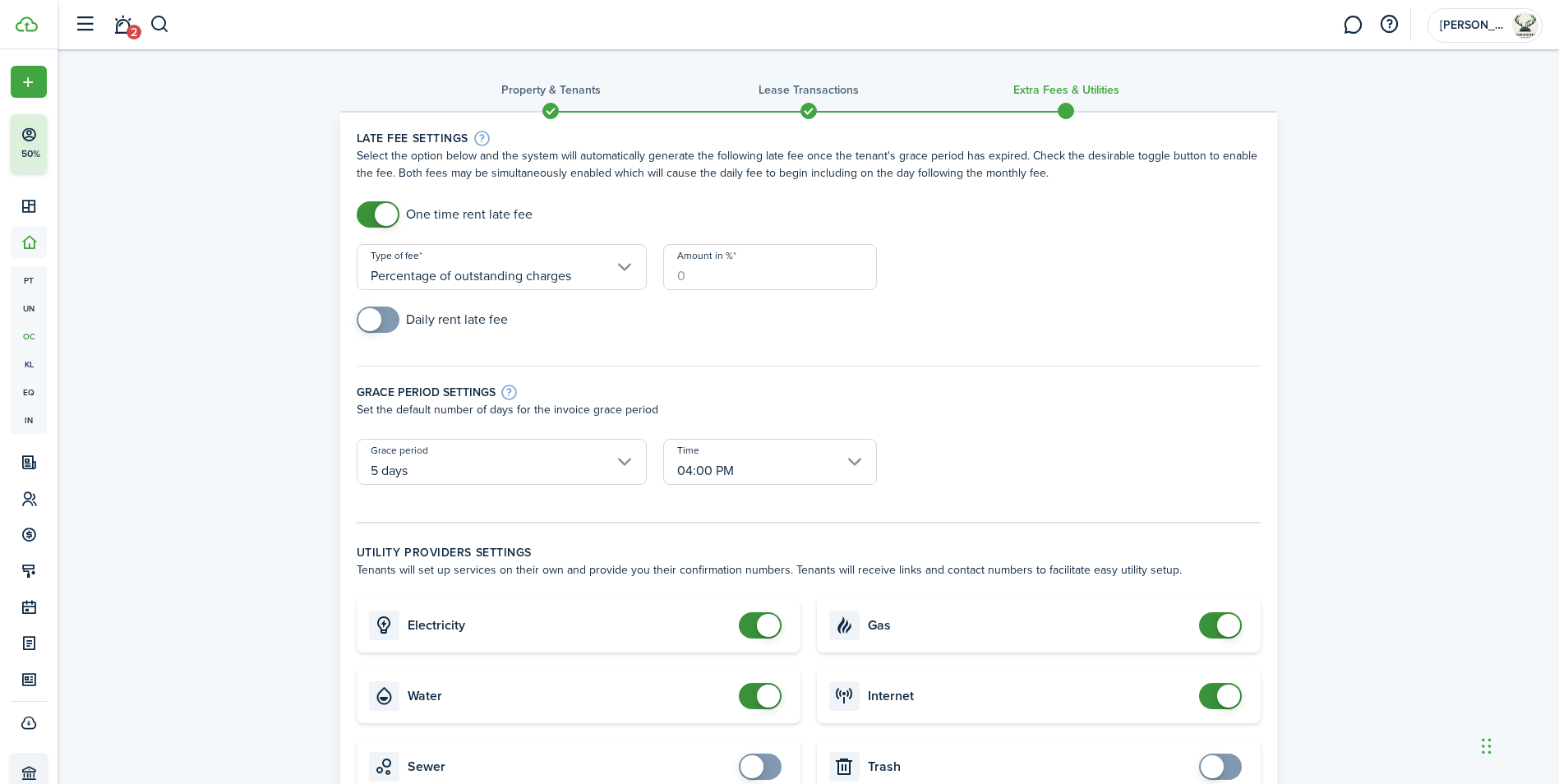
click at [684, 275] on input "Amount in %" at bounding box center [770, 267] width 214 height 46
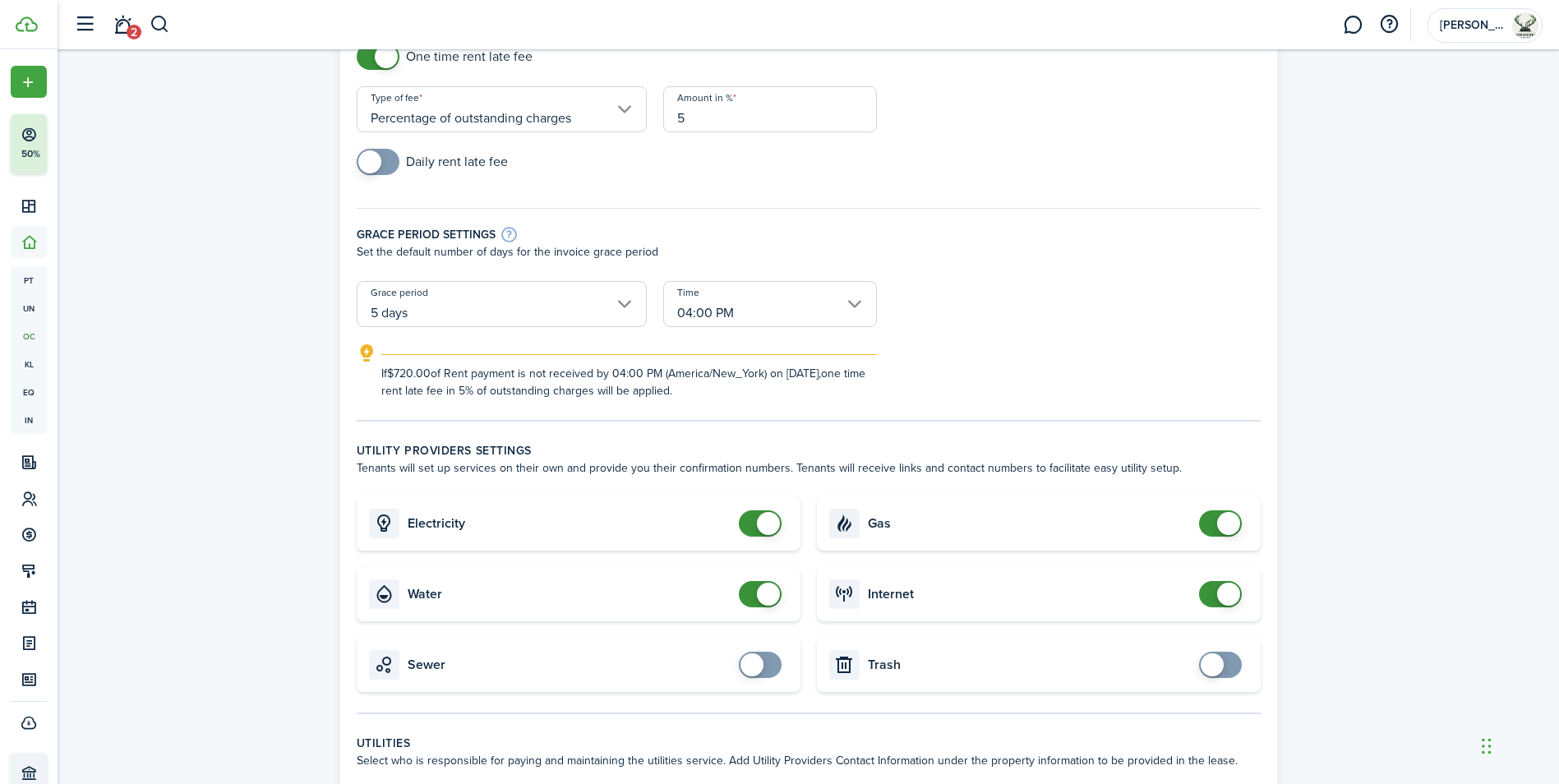
scroll to position [165, 0]
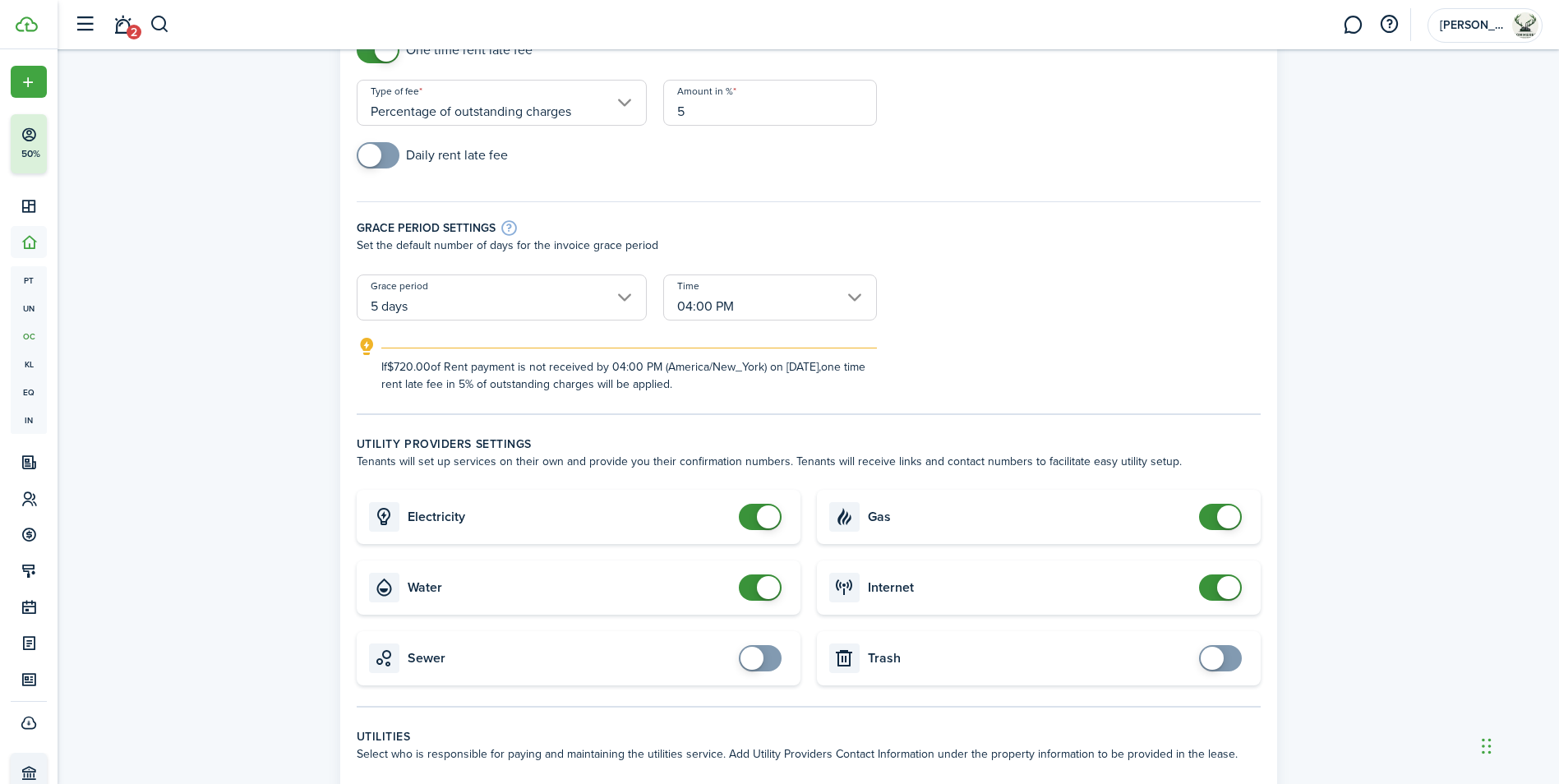
type input "5"
checkbox input "false"
click at [1217, 523] on span at bounding box center [1220, 517] width 16 height 26
checkbox input "false"
click at [759, 586] on span at bounding box center [768, 587] width 23 height 23
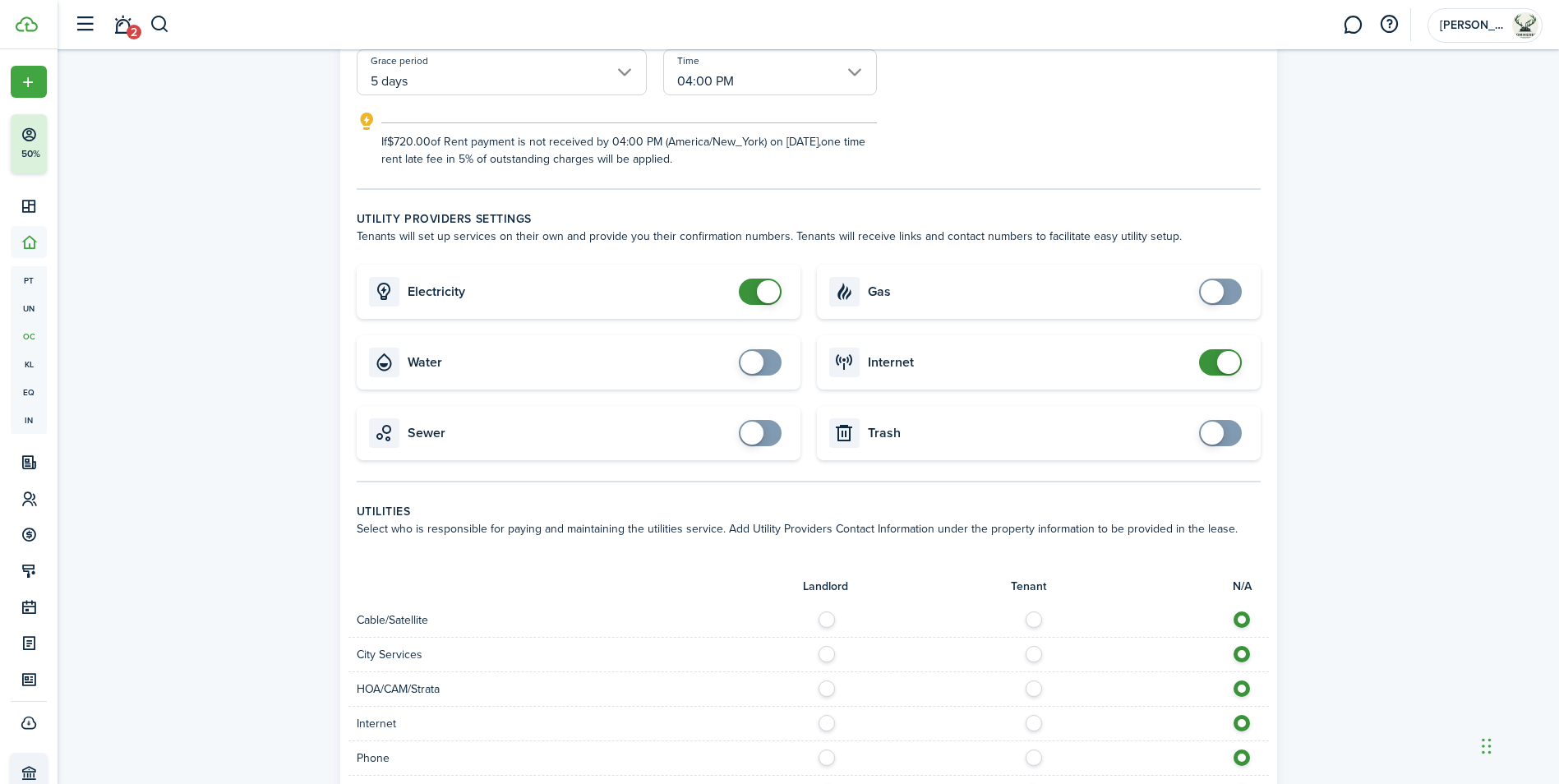
scroll to position [411, 0]
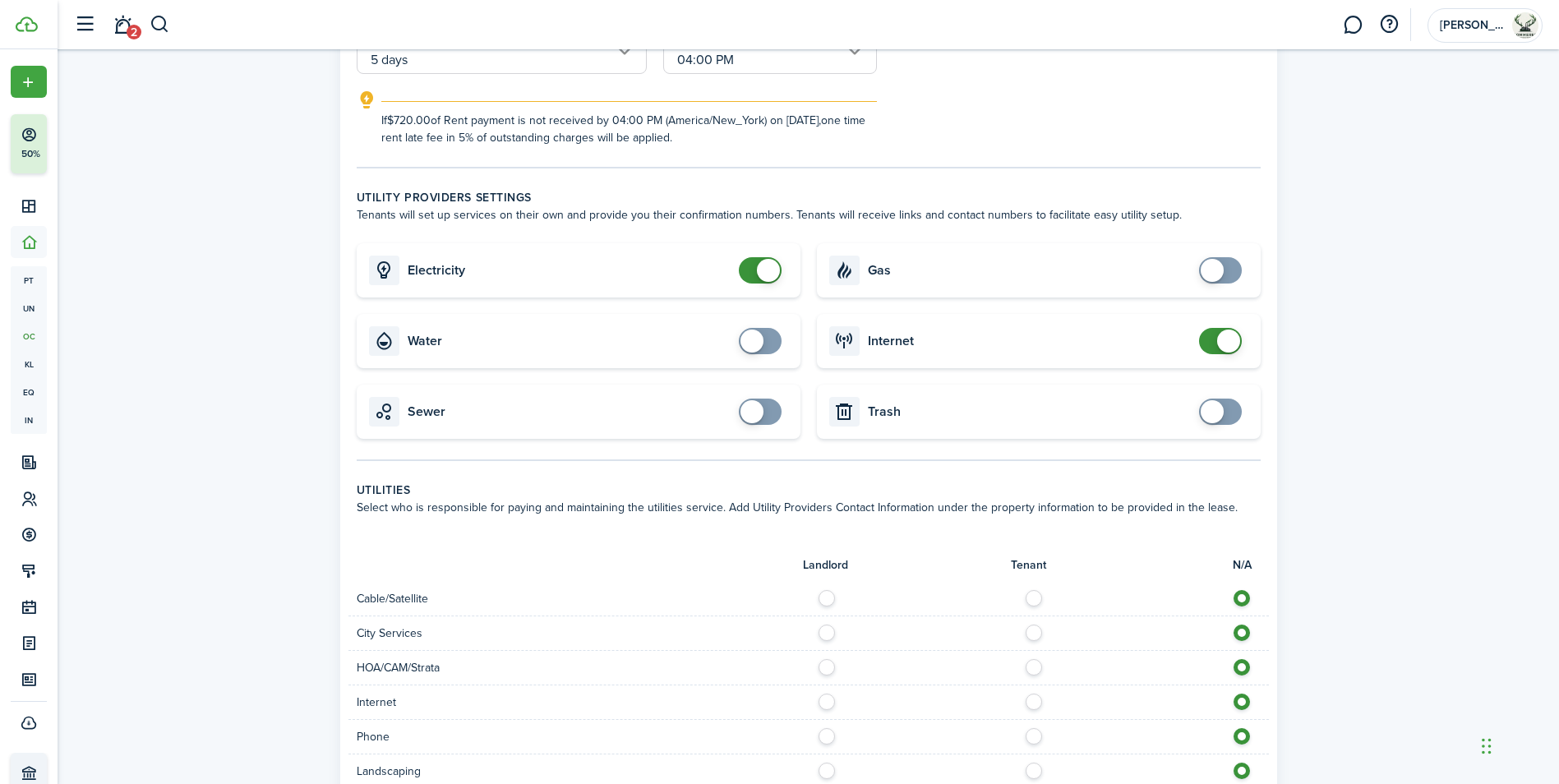
click at [1037, 594] on label at bounding box center [1038, 594] width 29 height 8
radio input "true"
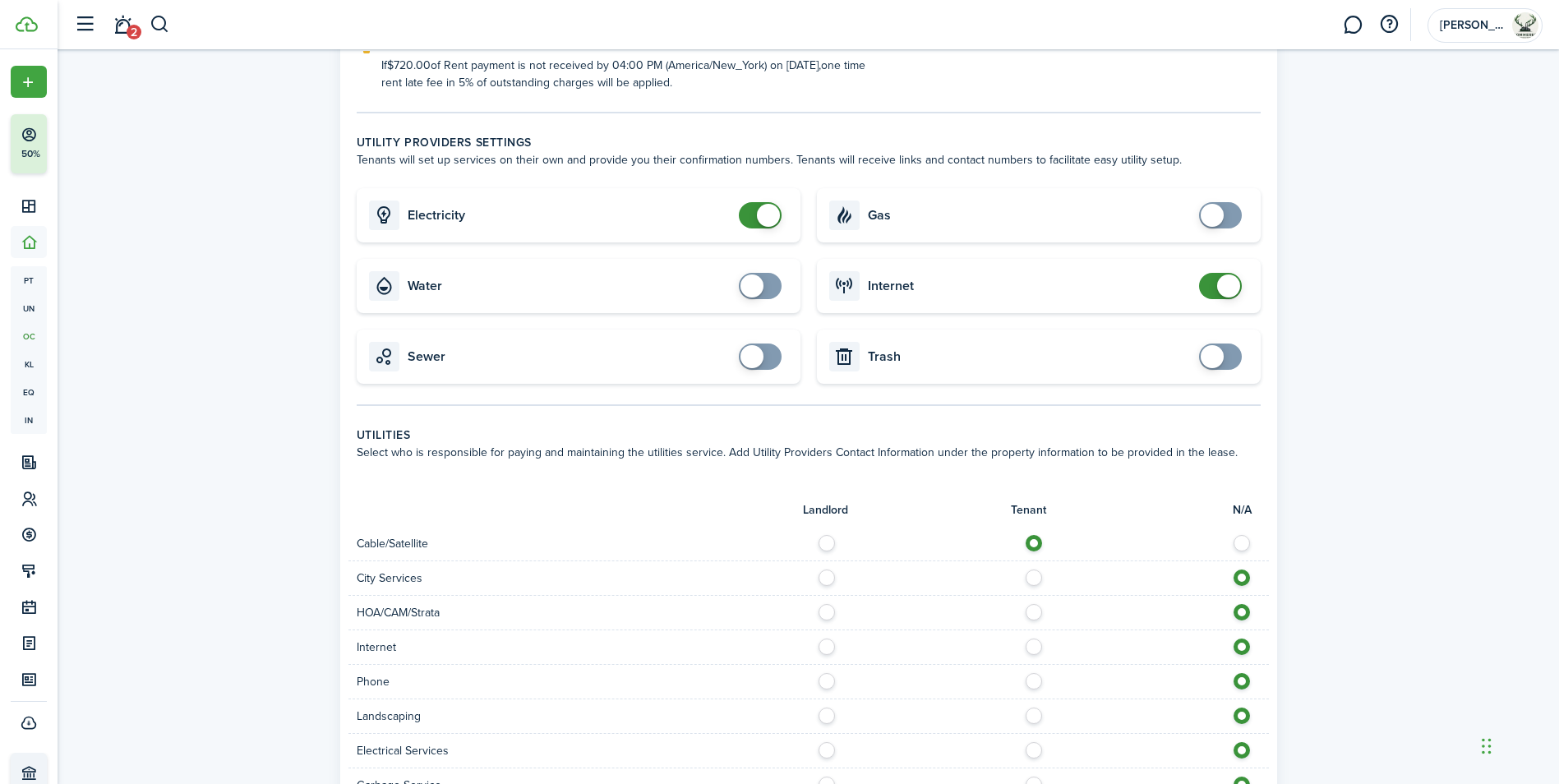
scroll to position [493, 0]
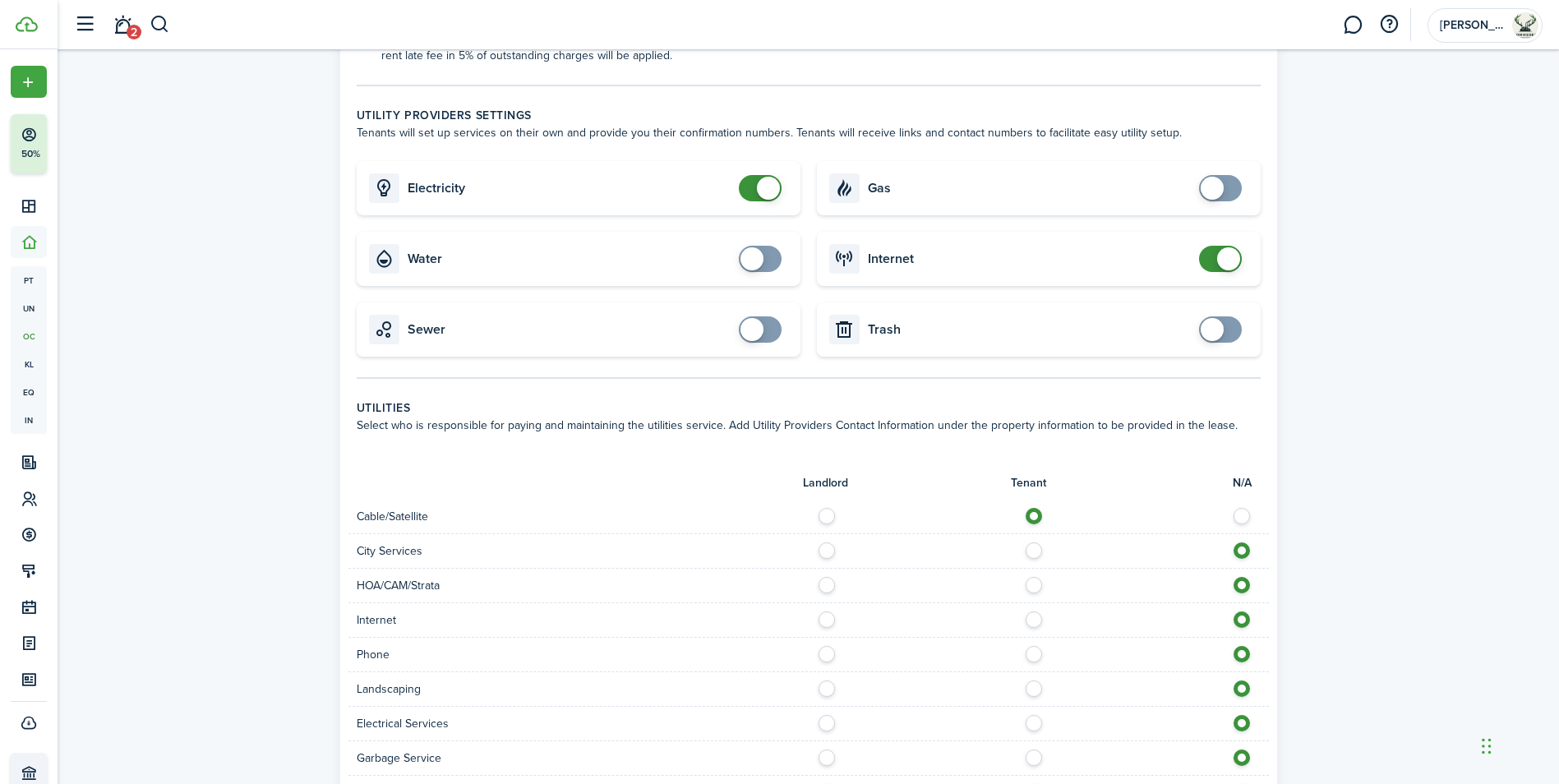
click at [1033, 615] on label at bounding box center [1038, 615] width 29 height 8
radio input "true"
click at [1032, 652] on label at bounding box center [1038, 650] width 29 height 8
radio input "true"
click at [825, 689] on label at bounding box center [831, 684] width 29 height 8
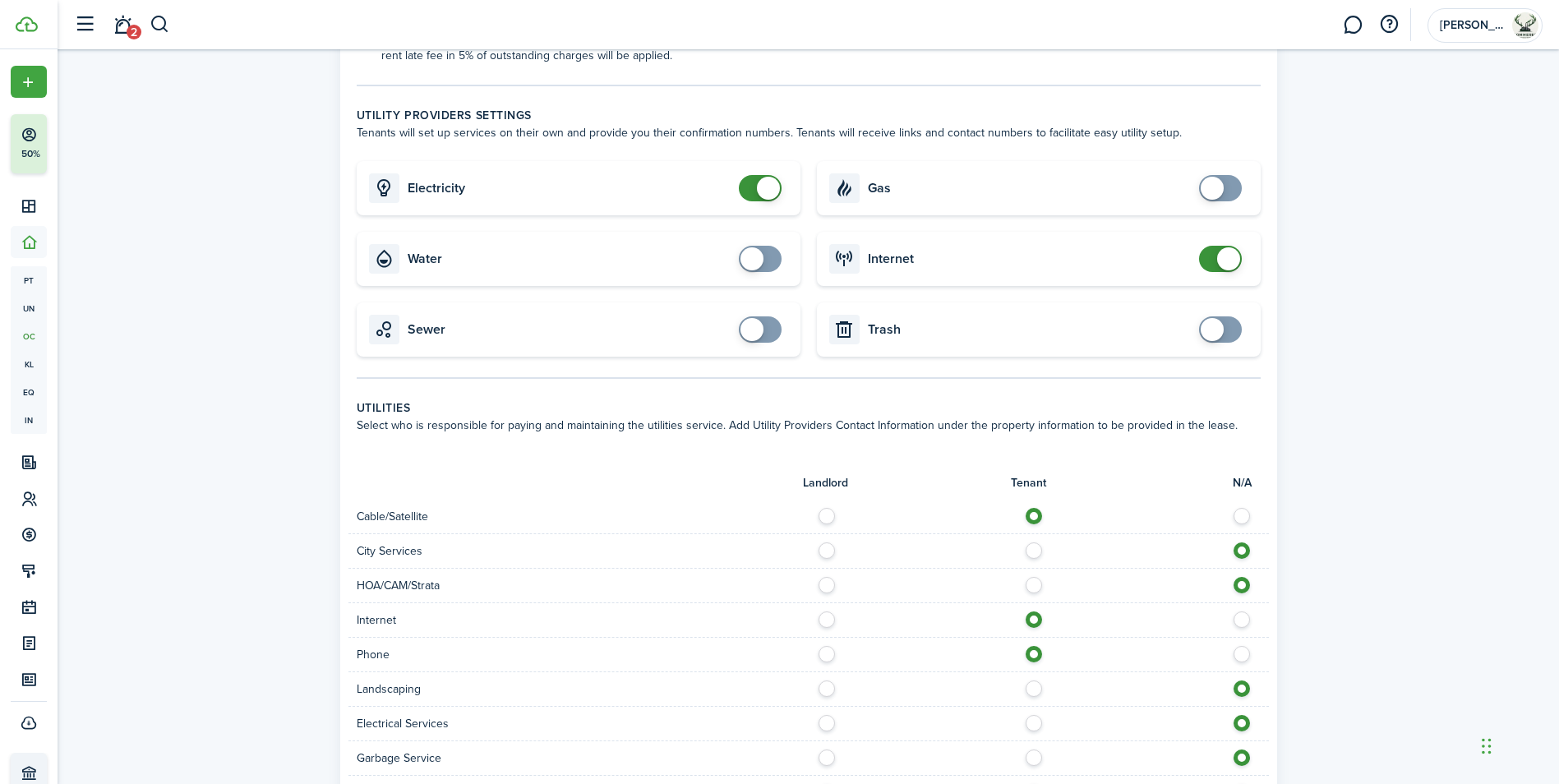
radio input "true"
click at [1035, 723] on label at bounding box center [1038, 719] width 29 height 8
radio input "true"
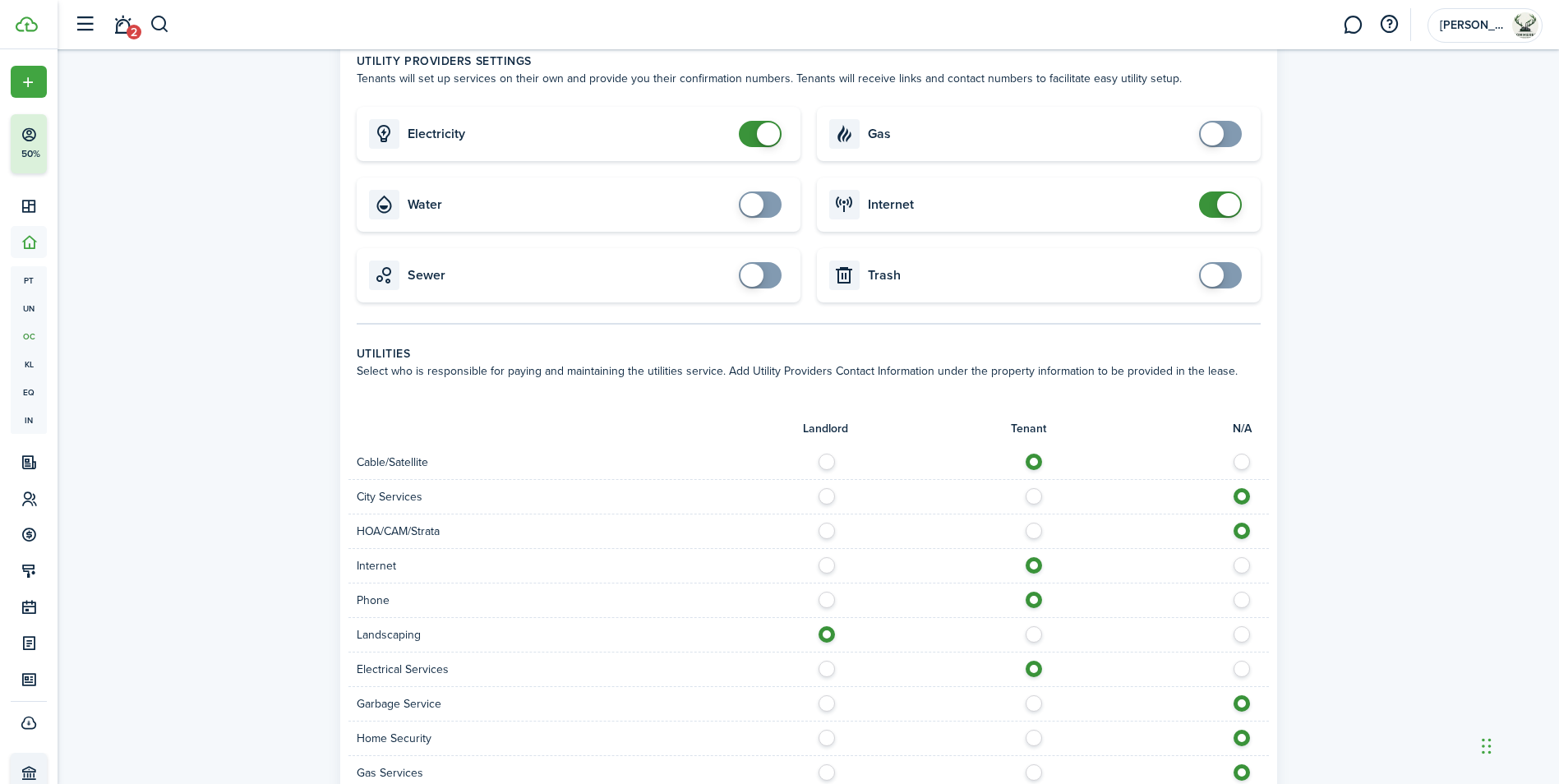
scroll to position [575, 0]
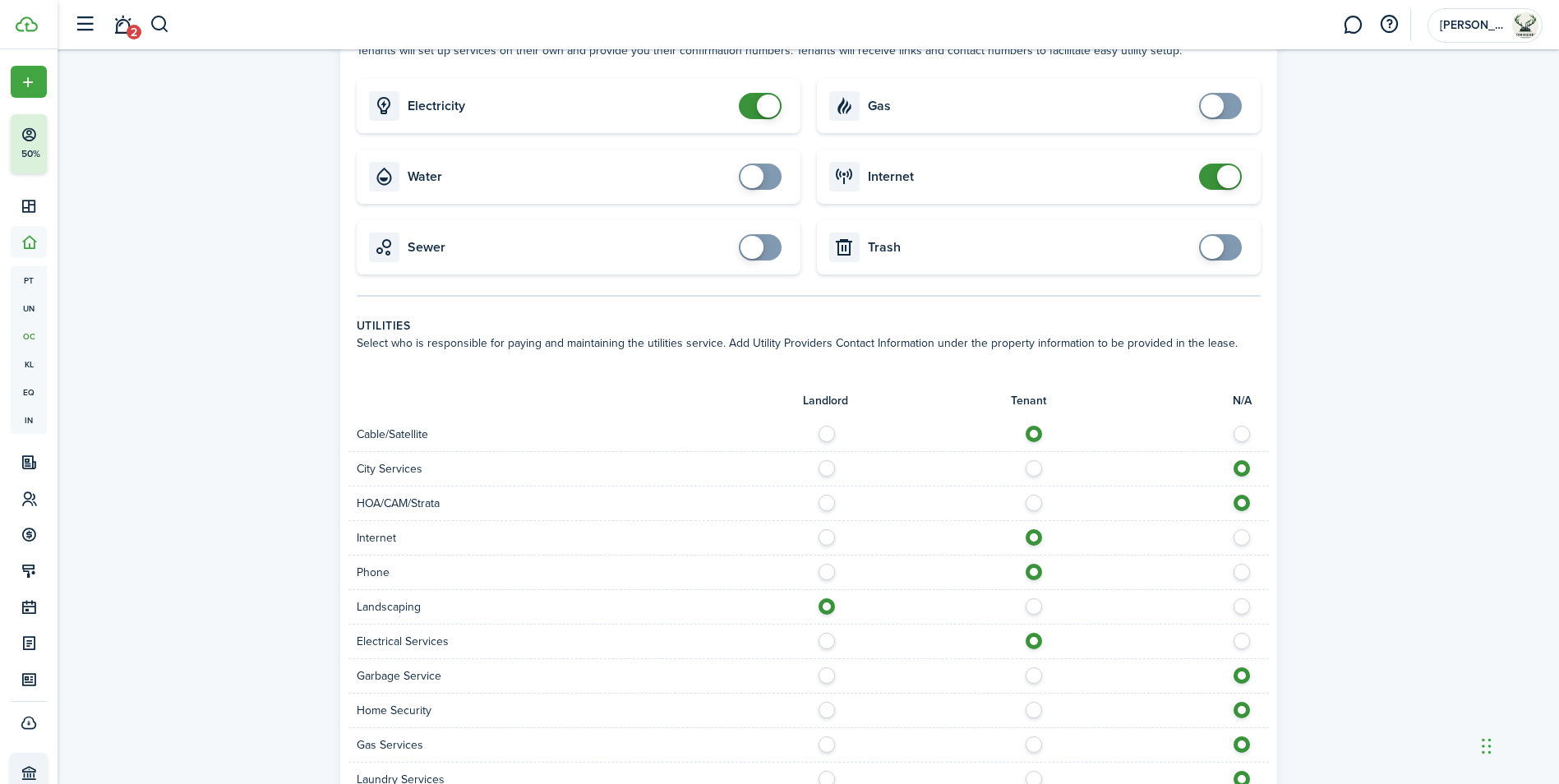
click at [1032, 675] on label at bounding box center [1038, 671] width 29 height 8
radio input "true"
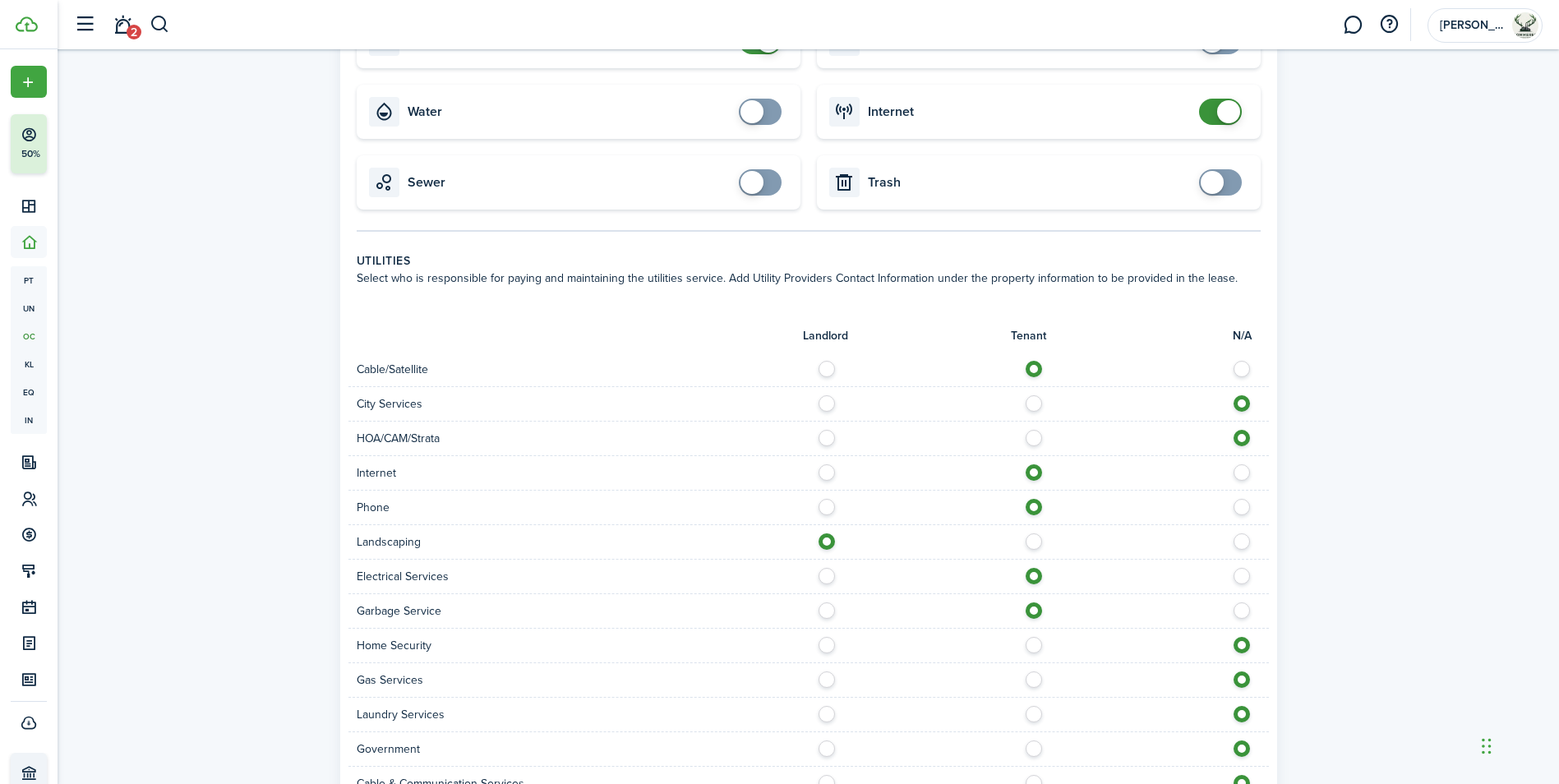
scroll to position [740, 0]
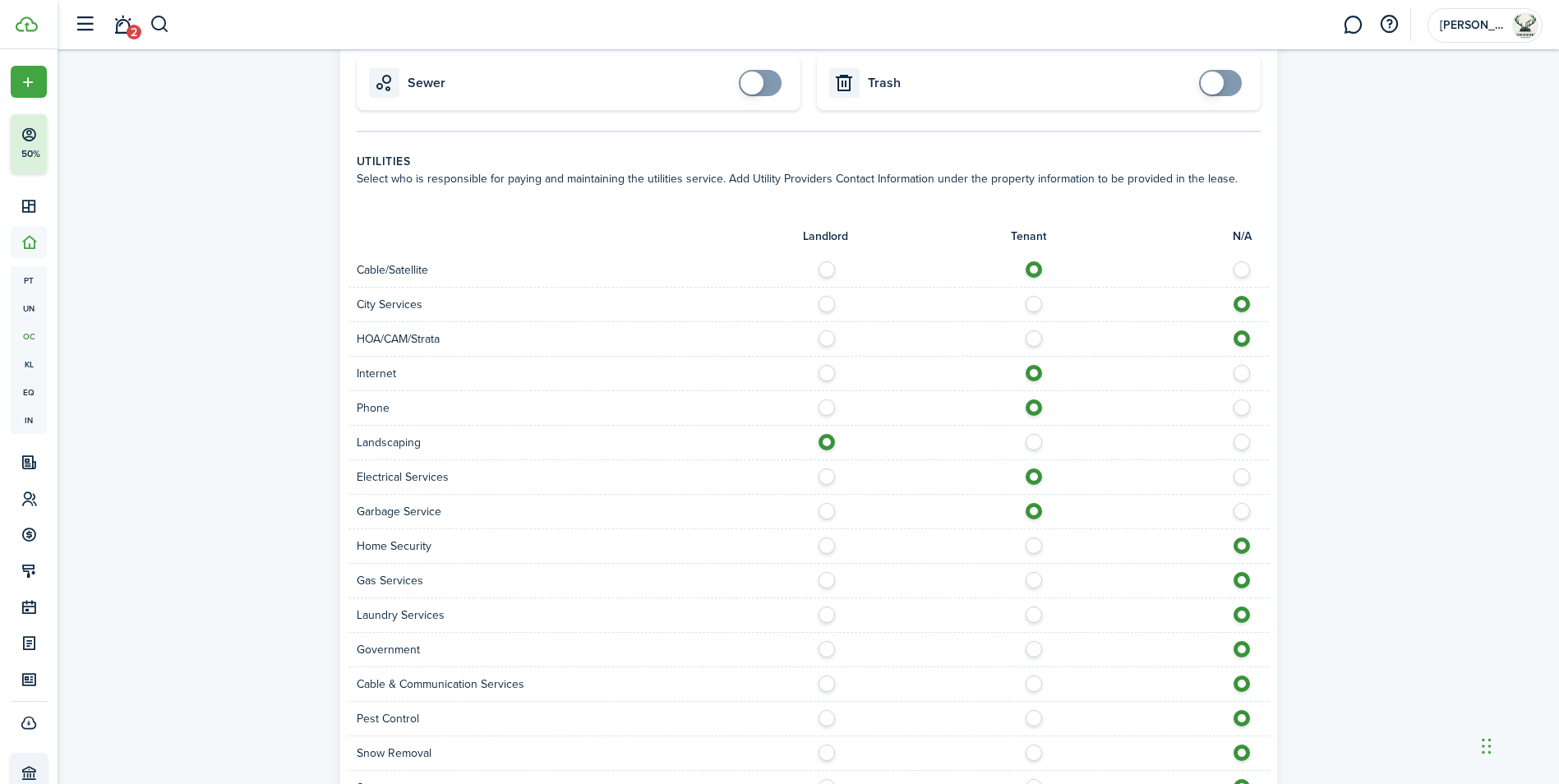
click at [1031, 684] on label at bounding box center [1038, 680] width 29 height 8
radio input "true"
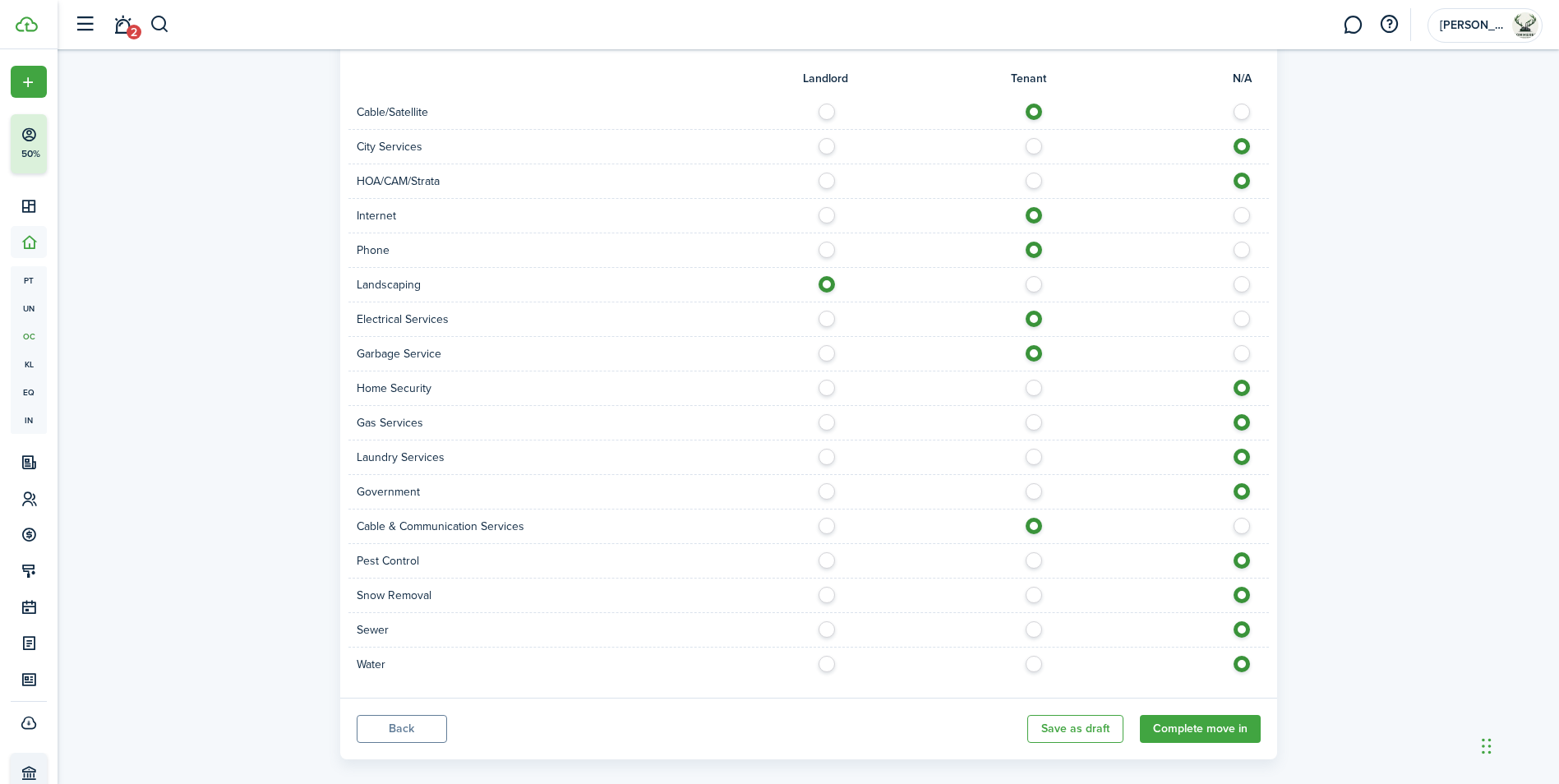
scroll to position [904, 0]
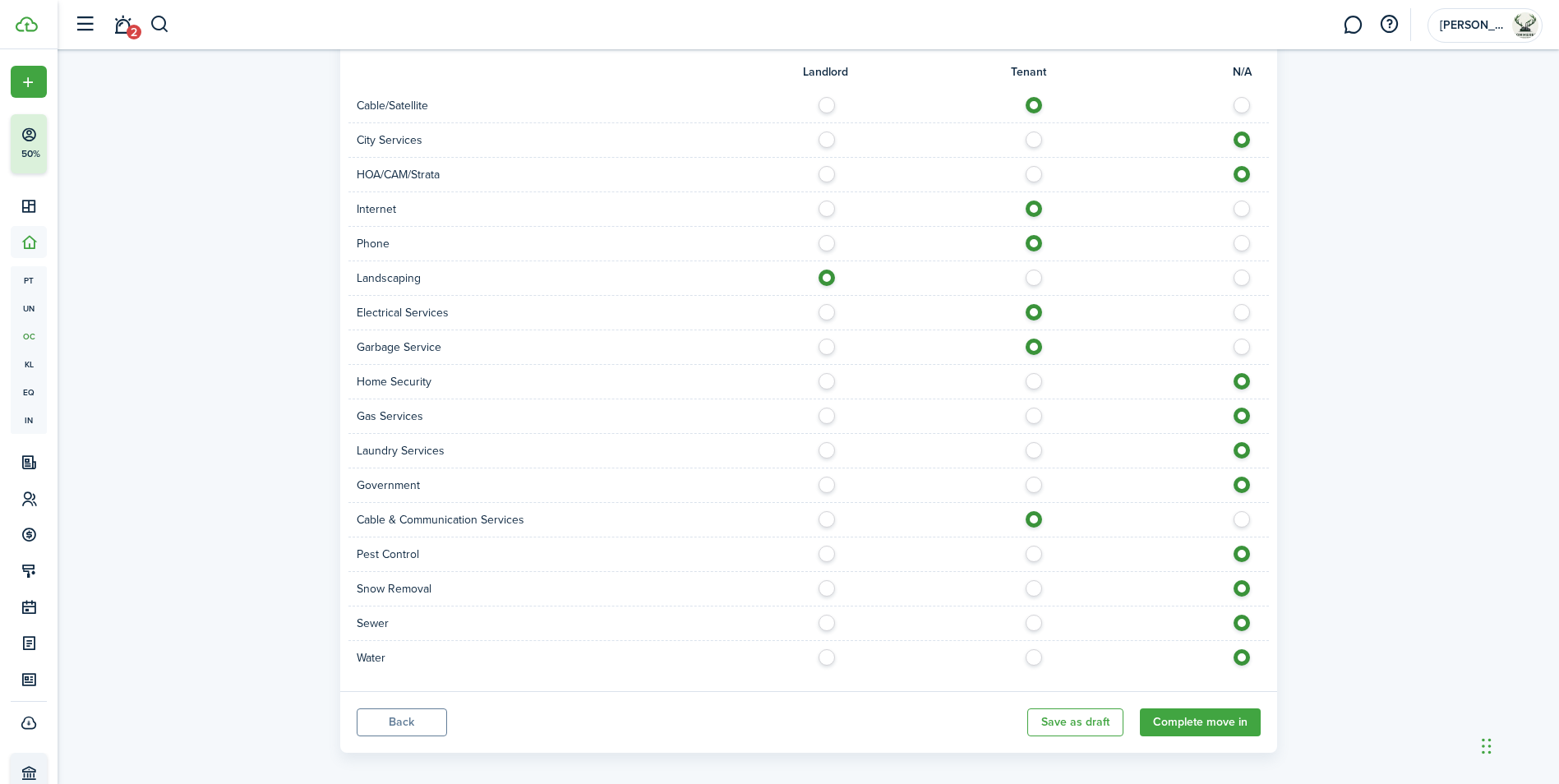
click at [824, 554] on label at bounding box center [831, 550] width 29 height 8
radio input "true"
click at [827, 588] on label at bounding box center [831, 584] width 29 height 8
radio input "true"
click at [824, 623] on label at bounding box center [831, 619] width 29 height 8
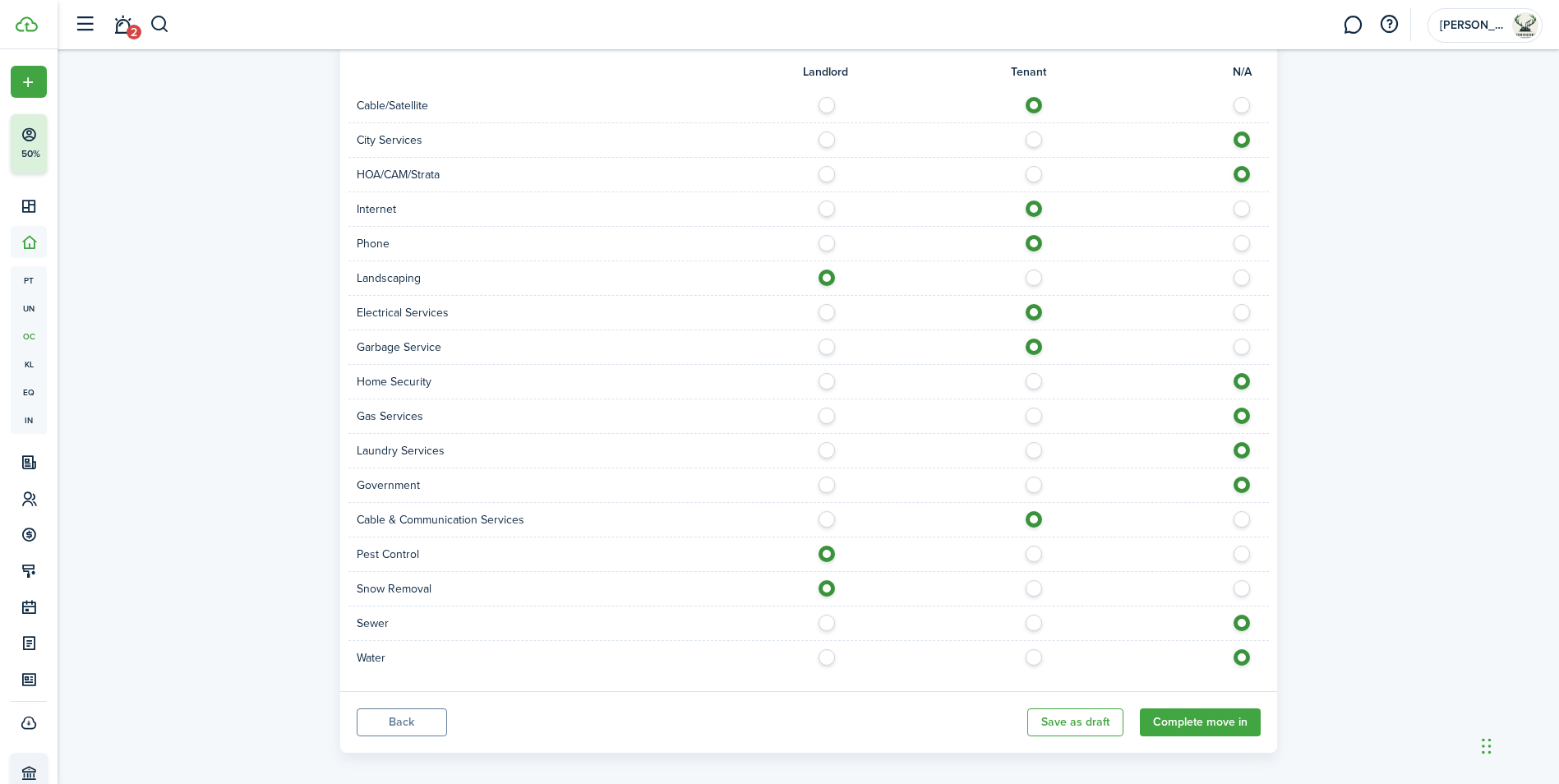
radio input "true"
click at [824, 652] on label at bounding box center [831, 653] width 29 height 8
radio input "true"
click at [1185, 716] on button "Complete move in" at bounding box center [1199, 722] width 121 height 28
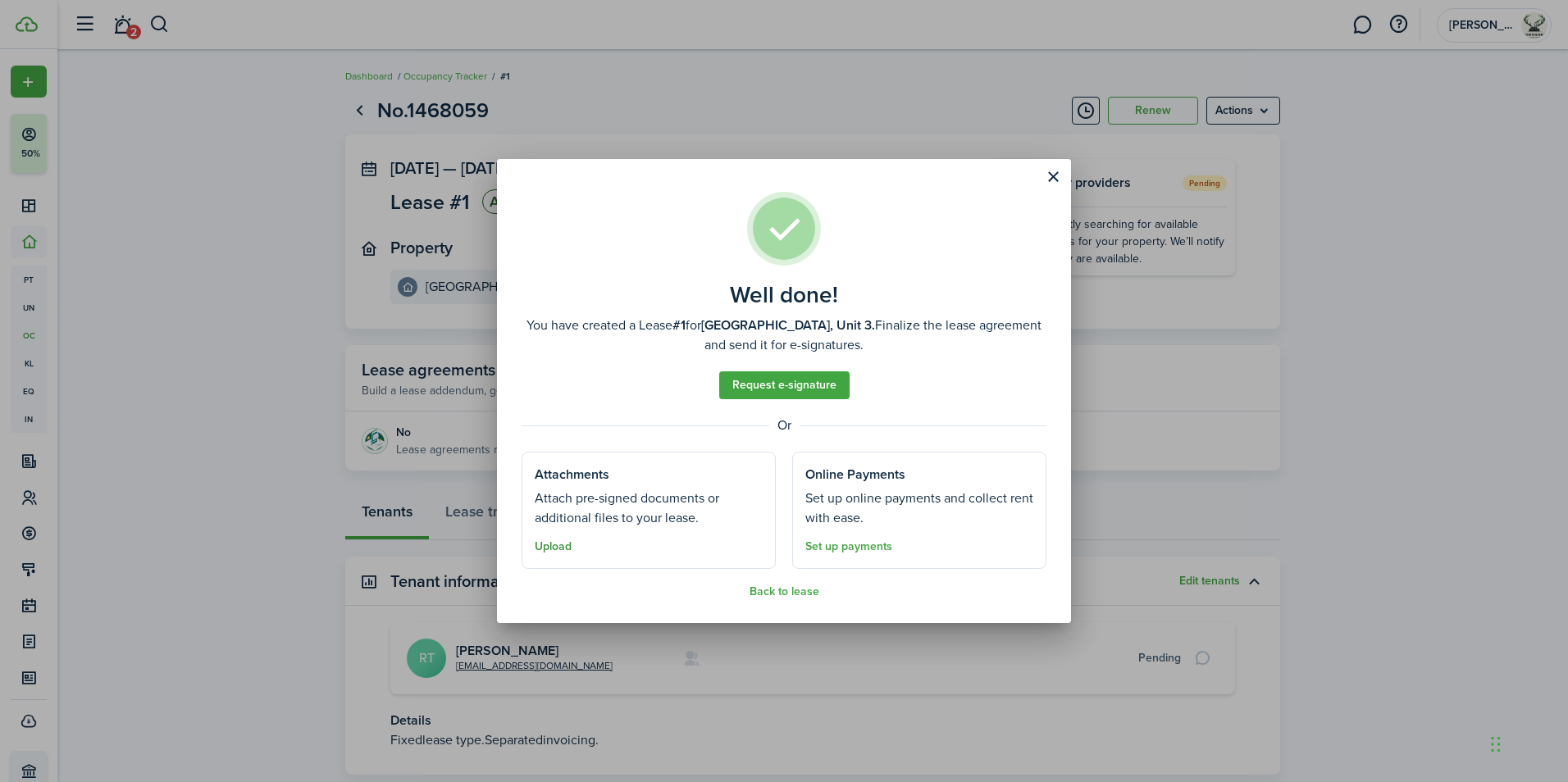
click at [557, 545] on button "Upload" at bounding box center [552, 546] width 37 height 13
